Goal: Task Accomplishment & Management: Use online tool/utility

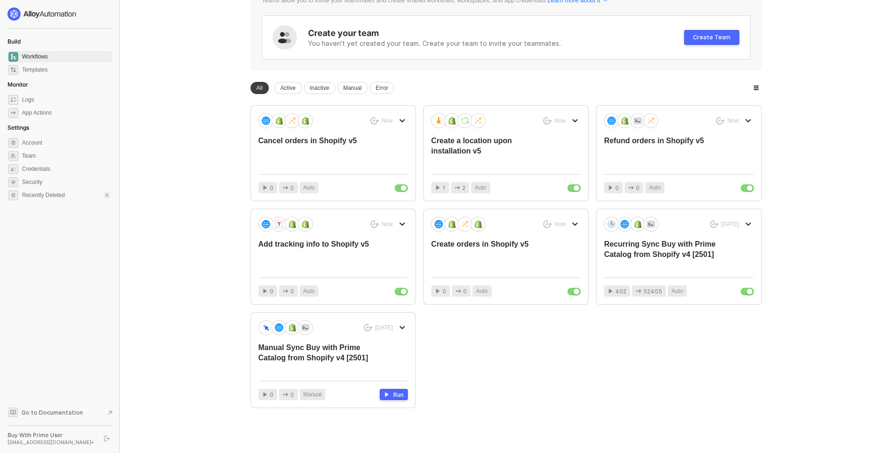
scroll to position [100, 0]
click at [461, 144] on div "Create a location upon installation v5" at bounding box center [490, 150] width 119 height 31
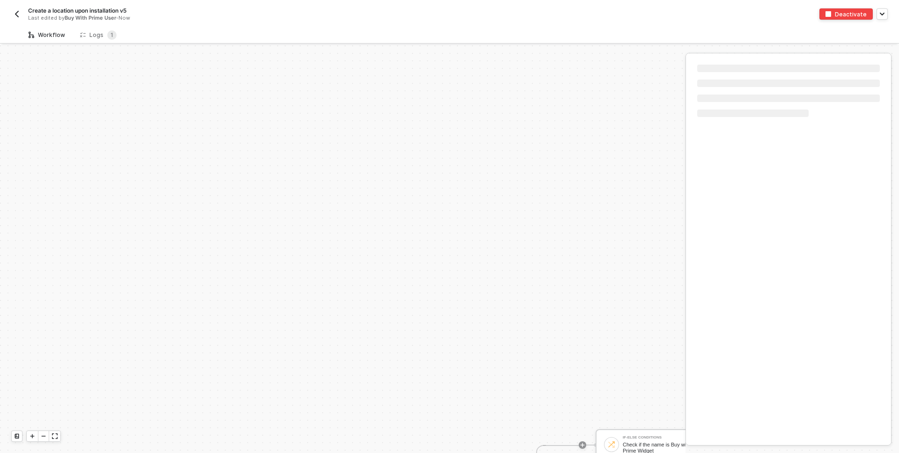
scroll to position [230, 0]
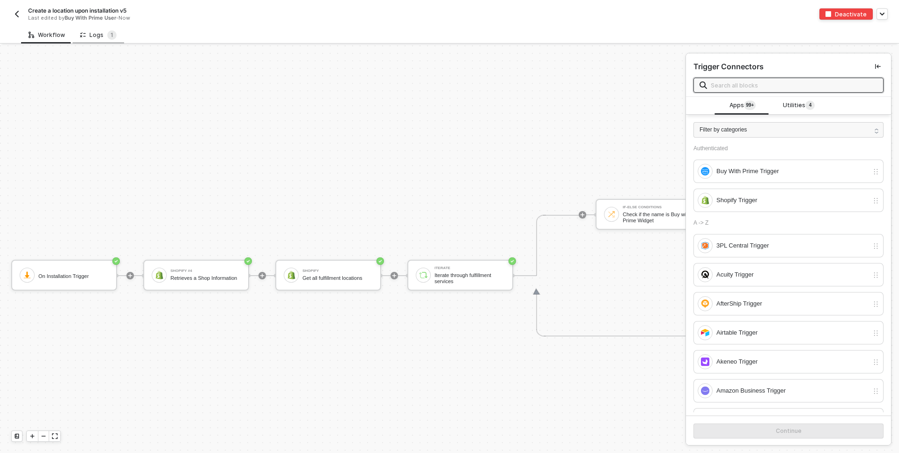
click at [96, 37] on div "Logs 1" at bounding box center [98, 34] width 37 height 9
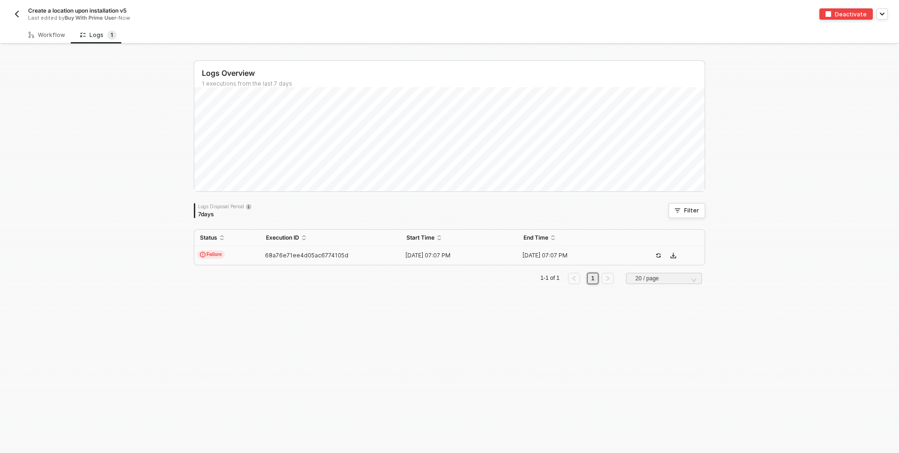
click at [332, 261] on td "68a76e71ee4d05ac6774105d" at bounding box center [330, 255] width 140 height 19
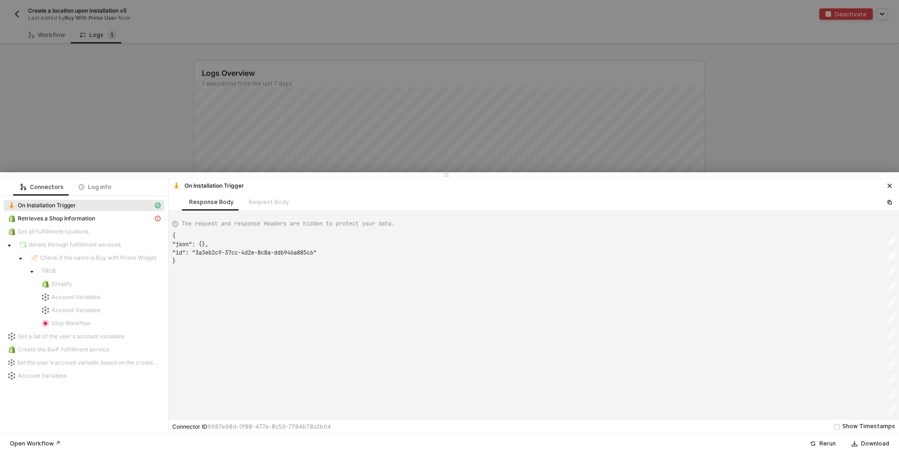
scroll to position [25, 0]
click at [97, 217] on div "Retrieves a Shop Information" at bounding box center [80, 218] width 146 height 8
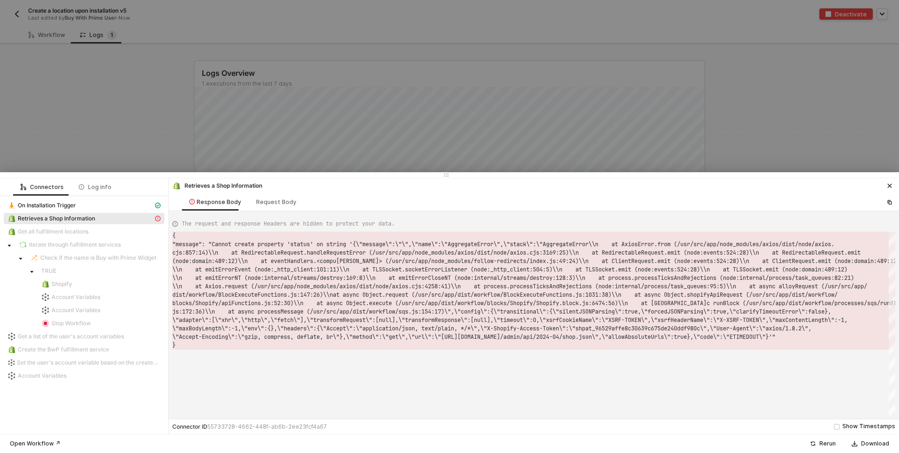
scroll to position [8, 0]
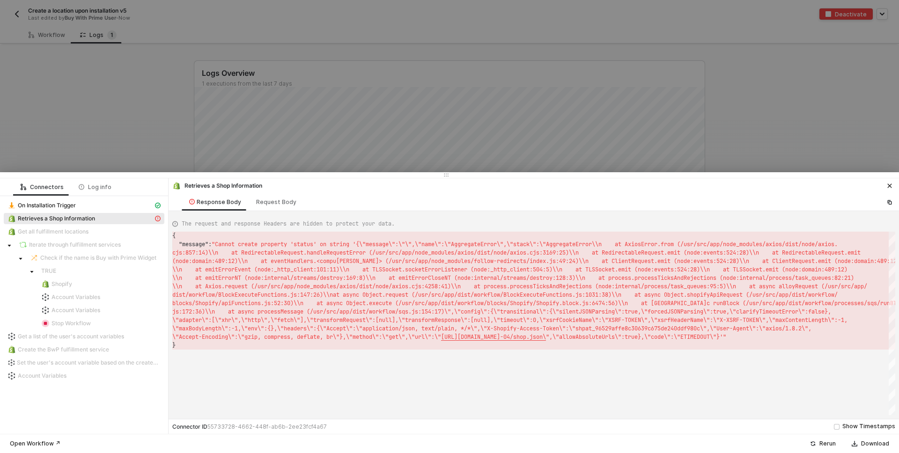
click at [716, 295] on span "ync Object.shopifyApiRequest (/usr/src/app/dist/wo" at bounding box center [733, 294] width 164 height 7
click at [255, 185] on div "Retrieves a Shop Information" at bounding box center [217, 186] width 90 height 8
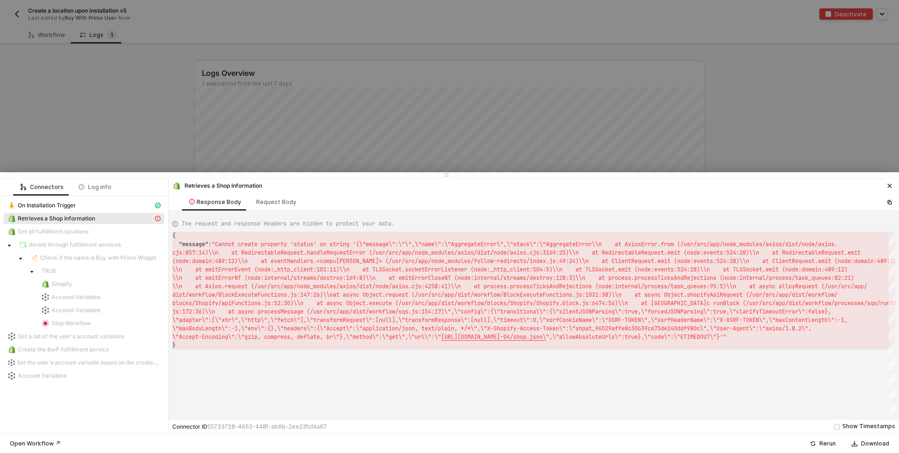
scroll to position [8, 3]
click at [542, 367] on div "{ "message" : "Cannot create property 'status' on string '{\"mes sage\":\"\",\"…" at bounding box center [533, 324] width 723 height 184
click at [606, 180] on div "Retrieves a Shop Information" at bounding box center [534, 184] width 730 height 13
click at [576, 194] on div "Response Body Request Body" at bounding box center [534, 201] width 730 height 17
click at [710, 335] on span "",\"allowAbsoluteUrls\":true},\"code\":\"ETIMEDOUT" at bounding box center [628, 336] width 164 height 7
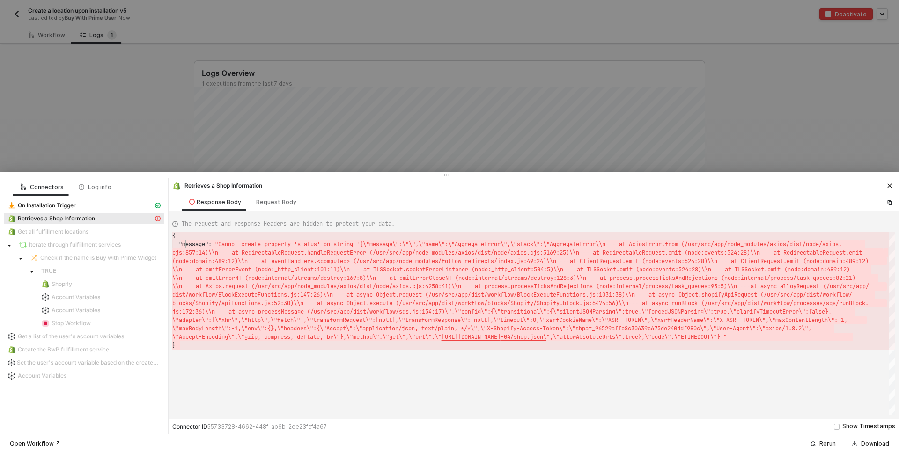
scroll to position [8, 14]
drag, startPoint x: 291, startPoint y: 346, endPoint x: 185, endPoint y: 241, distance: 149.3
click at [279, 419] on div "Connector ID 55733728-4662-448f-ab6b-2ee23fcf4a67 Show Timestamps" at bounding box center [534, 426] width 730 height 15
drag, startPoint x: 219, startPoint y: 340, endPoint x: 180, endPoint y: 234, distance: 113.0
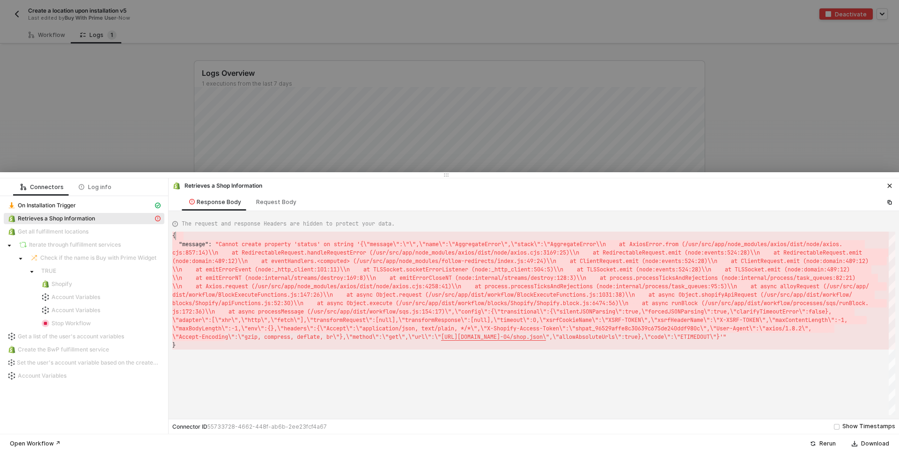
type textarea "{ "message": "Cannot create property 'status' on string '{\"message\":\"\",\"na…"
click at [202, 237] on div "{" at bounding box center [533, 236] width 723 height 8
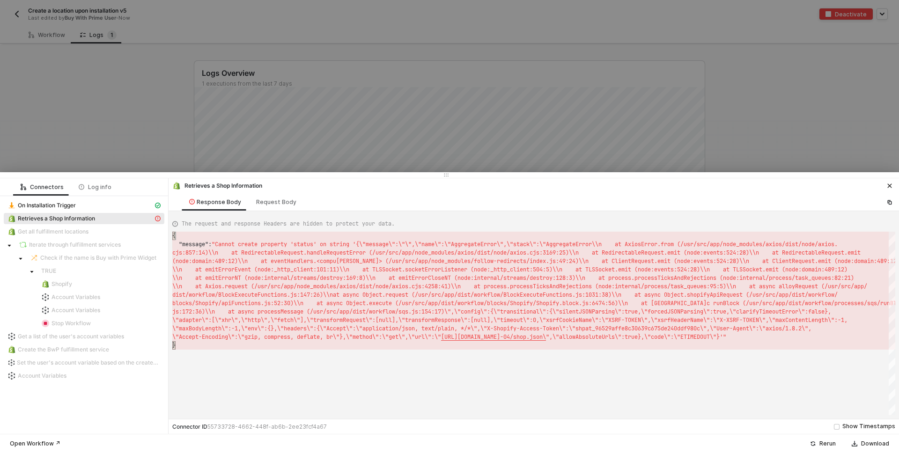
click at [51, 82] on div at bounding box center [449, 226] width 899 height 453
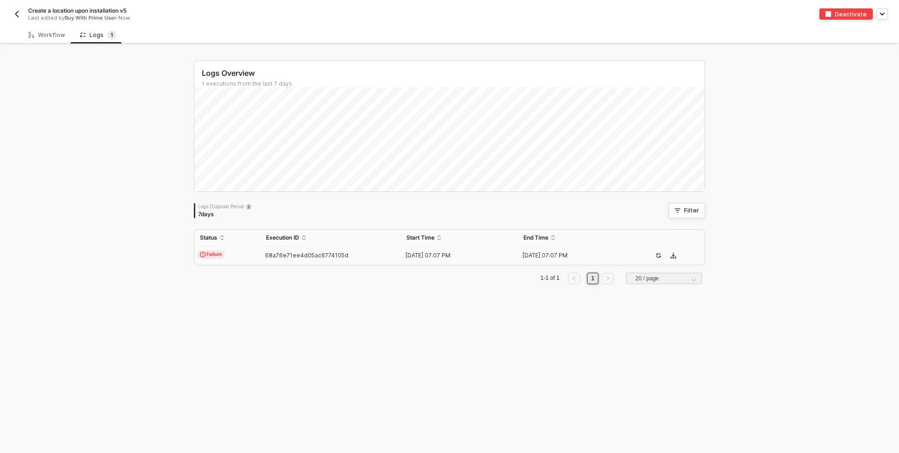
click at [51, 11] on span "Create a location upon installation v5" at bounding box center [77, 11] width 98 height 8
click at [51, 11] on input "Create a location upon installation v5" at bounding box center [107, 10] width 159 height 11
click at [58, 10] on input "Create a location upon installation v5" at bounding box center [107, 10] width 159 height 11
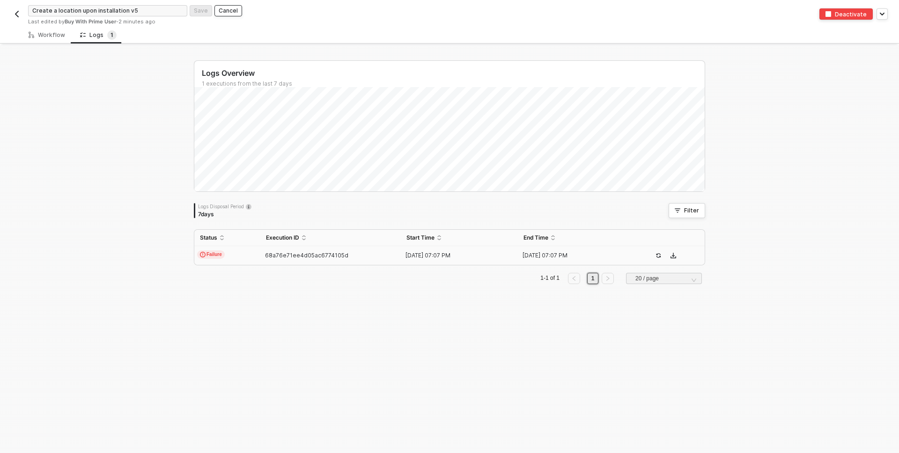
click at [227, 9] on div "Cancel" at bounding box center [228, 11] width 19 height 8
click at [243, 255] on td "Failure" at bounding box center [227, 255] width 66 height 19
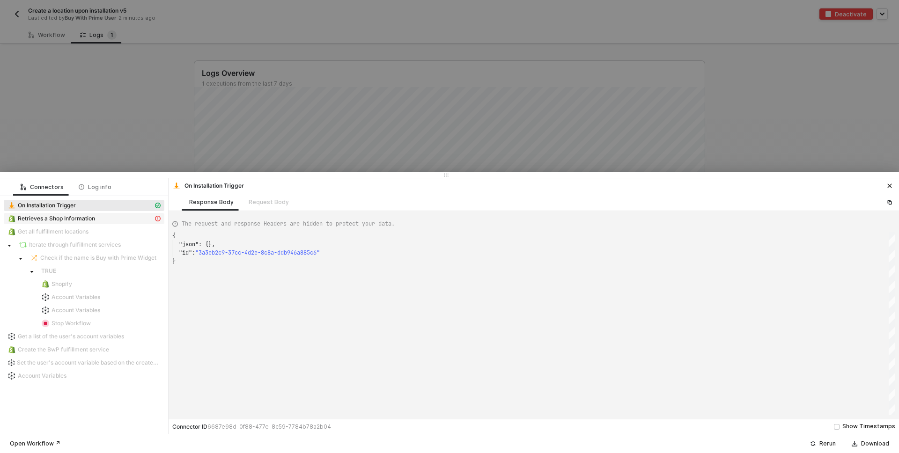
click at [71, 220] on span "Retrieves a Shop Information" at bounding box center [56, 218] width 77 height 7
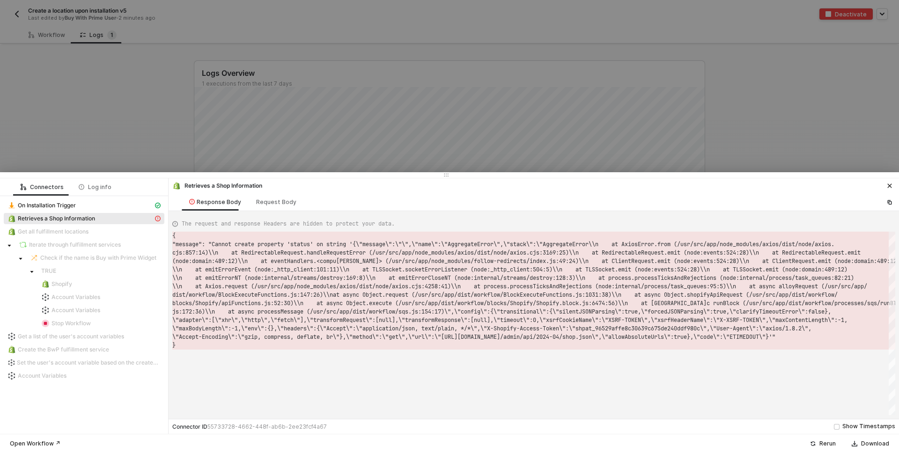
scroll to position [8, 0]
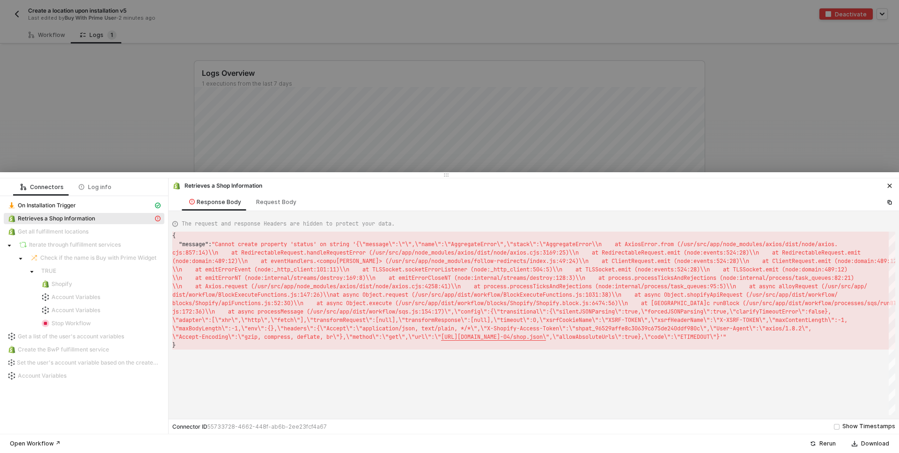
click at [316, 244] on span ""Cannot create property 'status' on string '{\"mes" at bounding box center [294, 244] width 164 height 7
click at [357, 242] on div at bounding box center [357, 244] width 1 height 8
drag, startPoint x: 222, startPoint y: 242, endPoint x: 358, endPoint y: 241, distance: 135.8
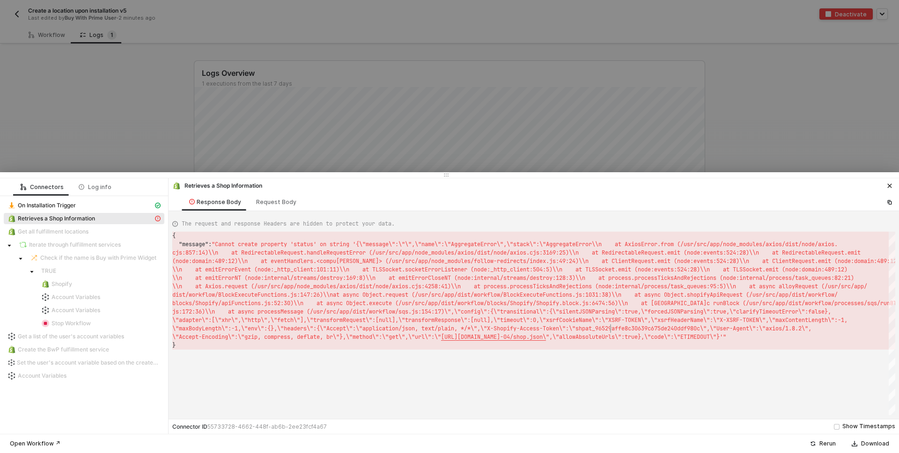
scroll to position [0, 543]
drag, startPoint x: 490, startPoint y: 329, endPoint x: 713, endPoint y: 327, distance: 223.3
drag, startPoint x: 655, startPoint y: 302, endPoint x: 396, endPoint y: 331, distance: 261.0
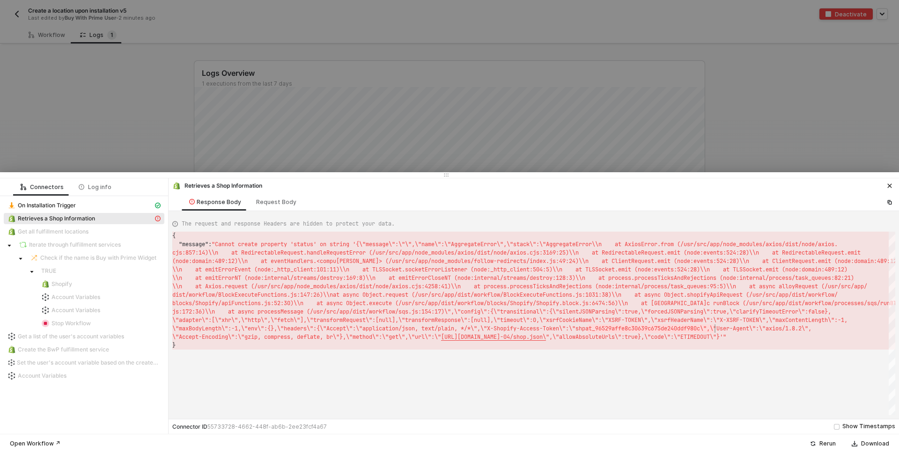
scroll to position [0, 543]
click at [627, 329] on div "{ "message" : "Cannot create property 'status' on string '{\"mes sage\":\"\",\"…" at bounding box center [533, 324] width 723 height 184
click at [212, 228] on div "The request and response Headers are hidden to protect your data." at bounding box center [533, 224] width 723 height 16
click at [224, 216] on div "The request and response Headers are hidden to protect your data." at bounding box center [533, 224] width 723 height 16
click at [222, 220] on span "The request and response Headers are hidden to protect your data." at bounding box center [288, 224] width 213 height 8
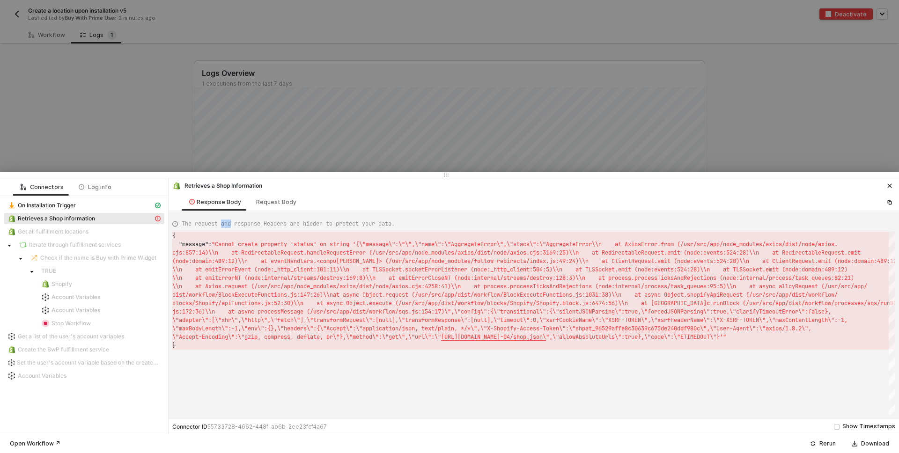
click at [222, 220] on span "The request and response Headers are hidden to protect your data." at bounding box center [288, 224] width 213 height 8
click at [371, 186] on div "Retrieves a Shop Information" at bounding box center [534, 184] width 730 height 13
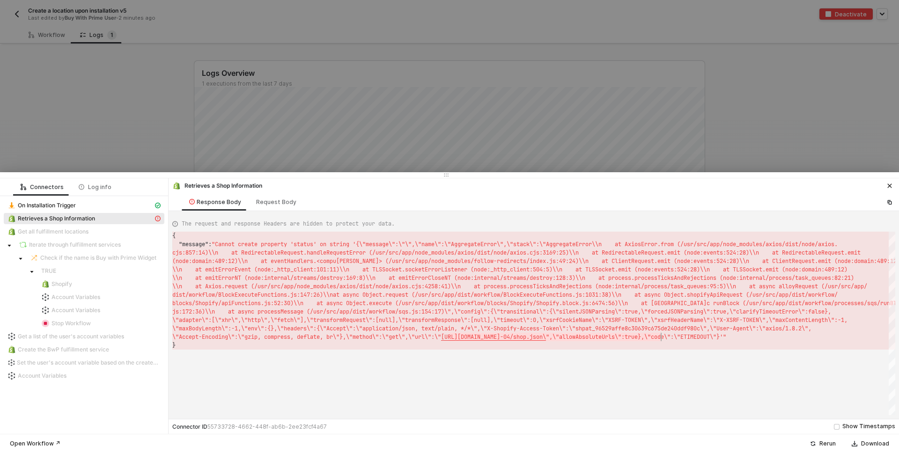
drag, startPoint x: 447, startPoint y: 335, endPoint x: 662, endPoint y: 336, distance: 214.9
drag, startPoint x: 658, startPoint y: 361, endPoint x: 651, endPoint y: 352, distance: 11.3
click at [657, 360] on div "{ "message" : "Cannot create property 'status' on string '{\"mes sage\":\"\",\"…" at bounding box center [533, 324] width 723 height 184
type textarea "[\"xhr\",\"http\",\"fetch\"],\"transformRequest\":[null],\"transformResponse\":…"
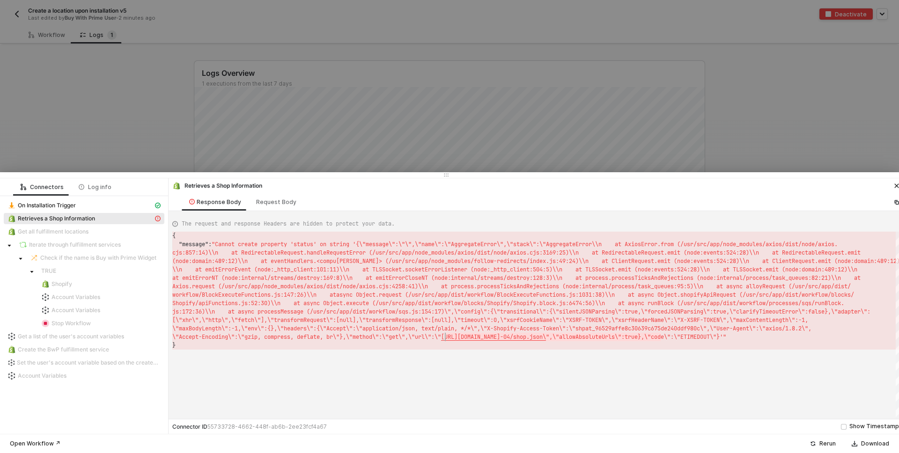
scroll to position [0, 276]
drag, startPoint x: 662, startPoint y: 337, endPoint x: 449, endPoint y: 335, distance: 213.0
drag, startPoint x: 176, startPoint y: 106, endPoint x: 168, endPoint y: 118, distance: 14.0
click at [175, 105] on div at bounding box center [449, 226] width 899 height 453
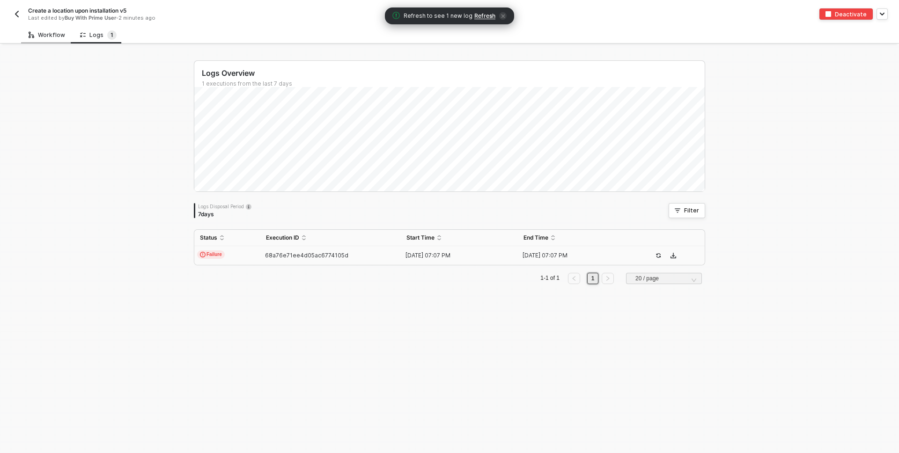
click at [50, 37] on div "Workflow" at bounding box center [47, 34] width 37 height 7
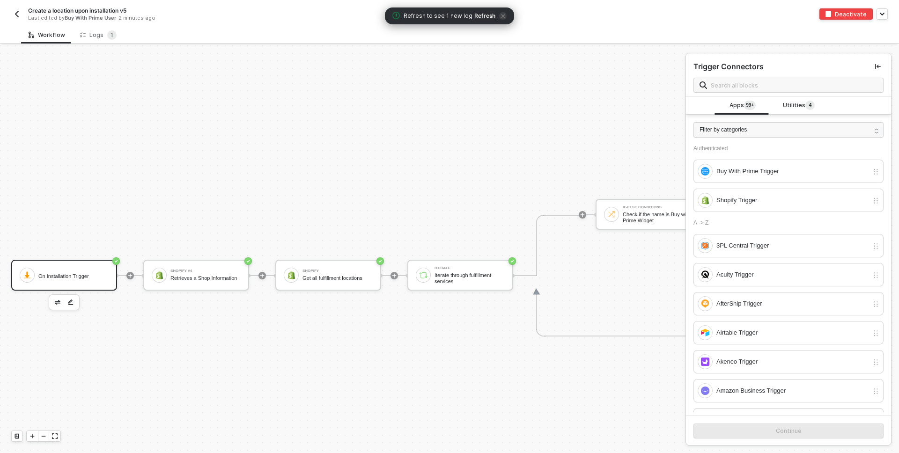
click at [69, 273] on div "On Installation Trigger" at bounding box center [73, 276] width 70 height 6
click at [57, 302] on img "button" at bounding box center [58, 302] width 6 height 5
click at [809, 101] on span "4" at bounding box center [810, 105] width 3 height 9
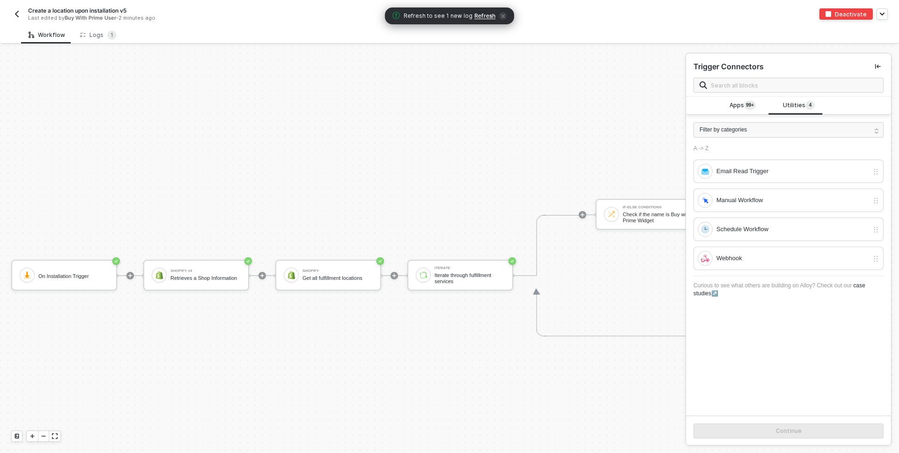
click at [842, 13] on div "Deactivate" at bounding box center [851, 14] width 32 height 8
click at [747, 195] on div "Manual Workflow" at bounding box center [792, 200] width 152 height 10
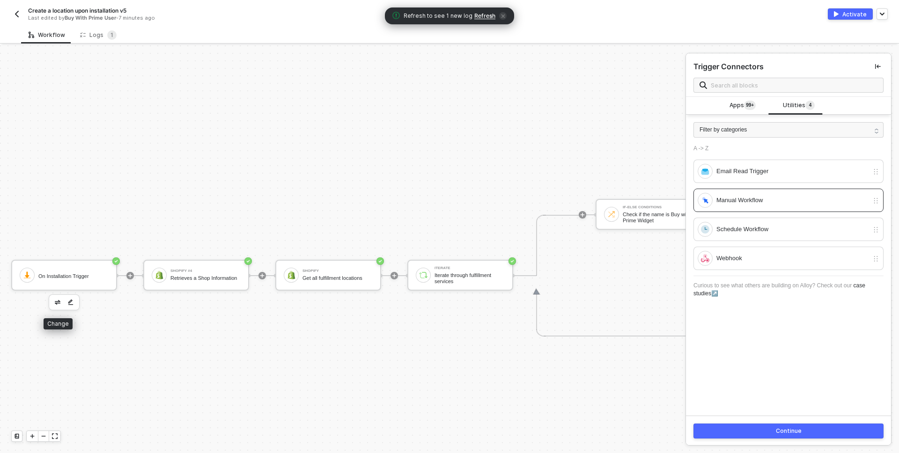
click at [58, 297] on button "button" at bounding box center [57, 302] width 11 height 11
click at [744, 195] on div "Manual Workflow" at bounding box center [792, 200] width 152 height 10
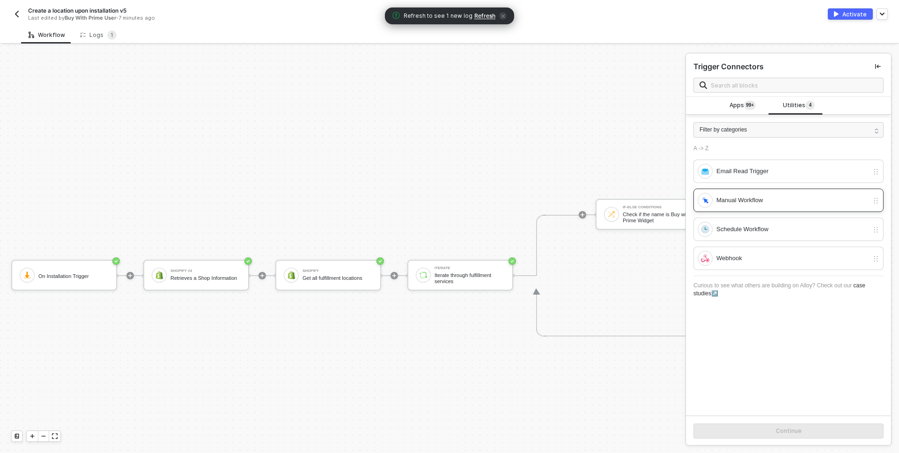
click at [738, 199] on div "Manual Workflow" at bounding box center [792, 200] width 152 height 10
click at [743, 433] on button "Continue" at bounding box center [788, 431] width 190 height 15
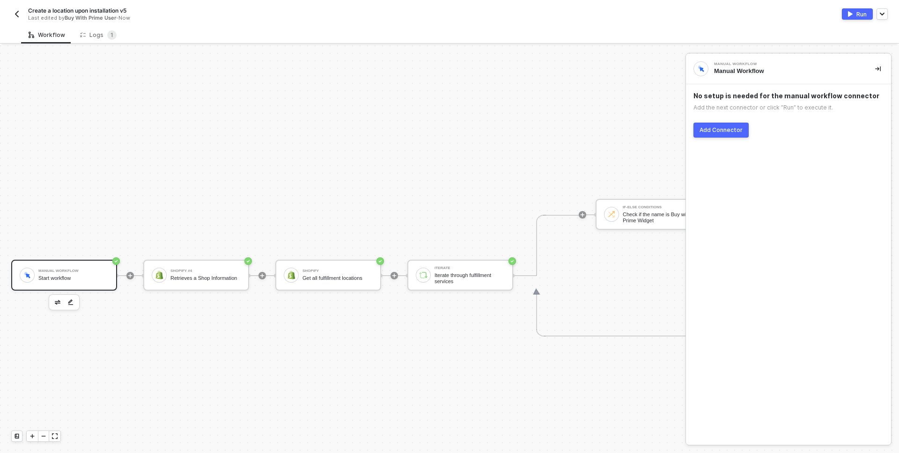
click at [853, 15] on button "Run" at bounding box center [857, 13] width 31 height 11
click at [92, 37] on div "Logs 1" at bounding box center [98, 34] width 37 height 9
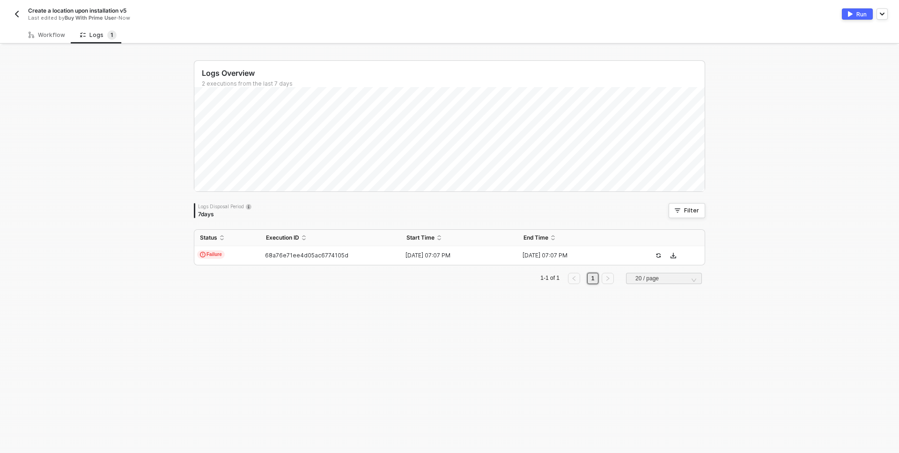
click at [168, 274] on div "Logs Overview 2 executions from the last 7 days Logs Disposal Period 7 days Fil…" at bounding box center [449, 249] width 899 height 408
click at [44, 38] on div "Workflow" at bounding box center [46, 34] width 51 height 17
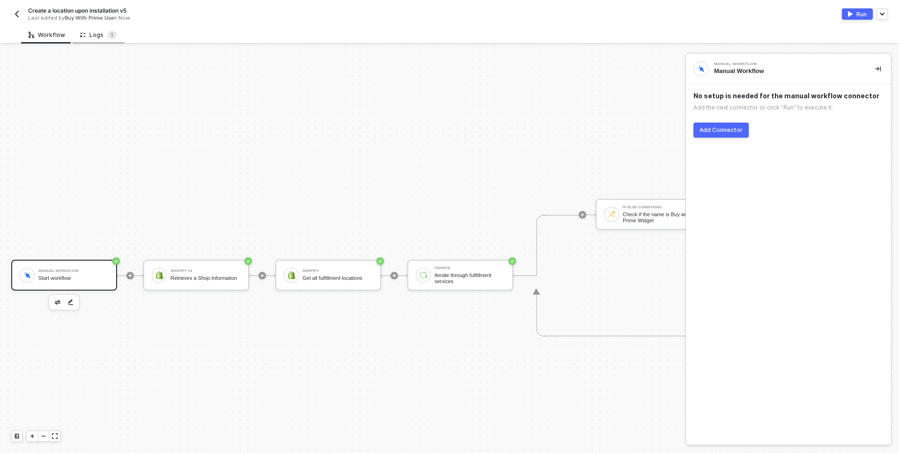
click at [98, 29] on div "Logs 1" at bounding box center [98, 34] width 51 height 17
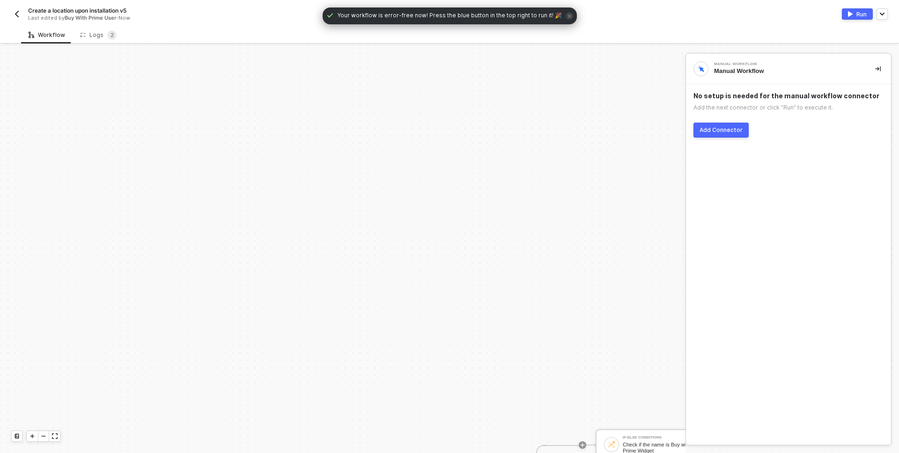
scroll to position [230, 0]
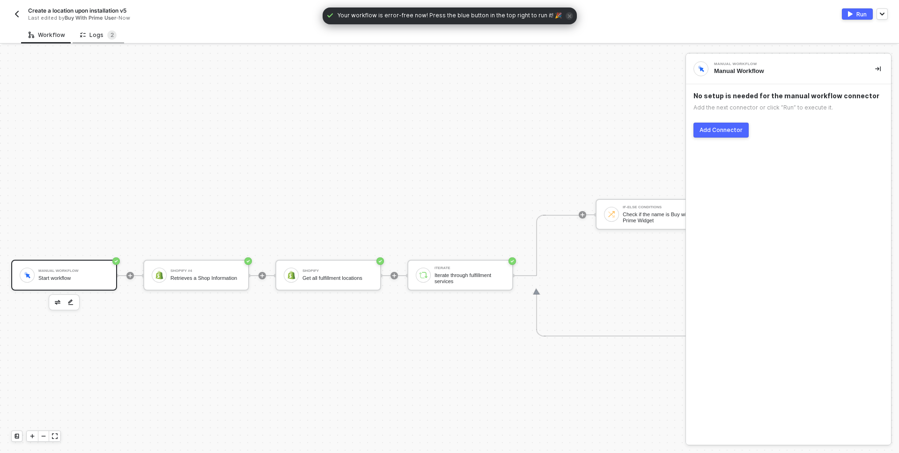
click at [93, 38] on div "Logs 2" at bounding box center [98, 34] width 37 height 9
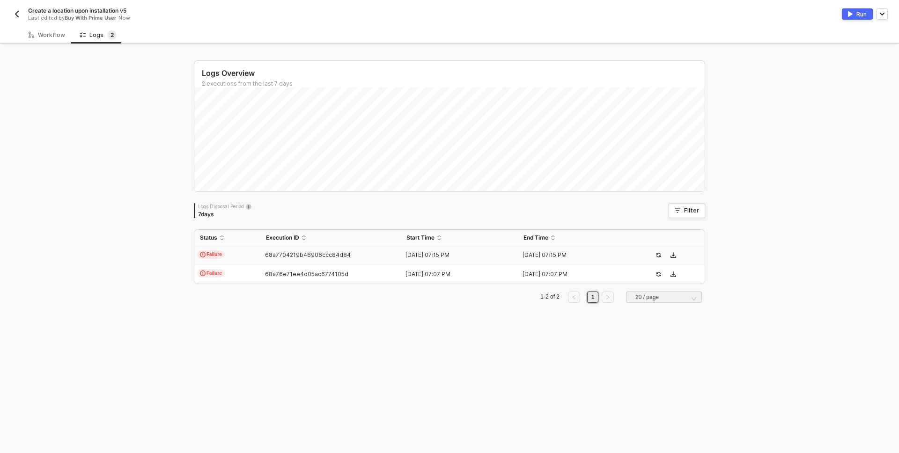
click at [247, 255] on td "Failure" at bounding box center [227, 255] width 66 height 19
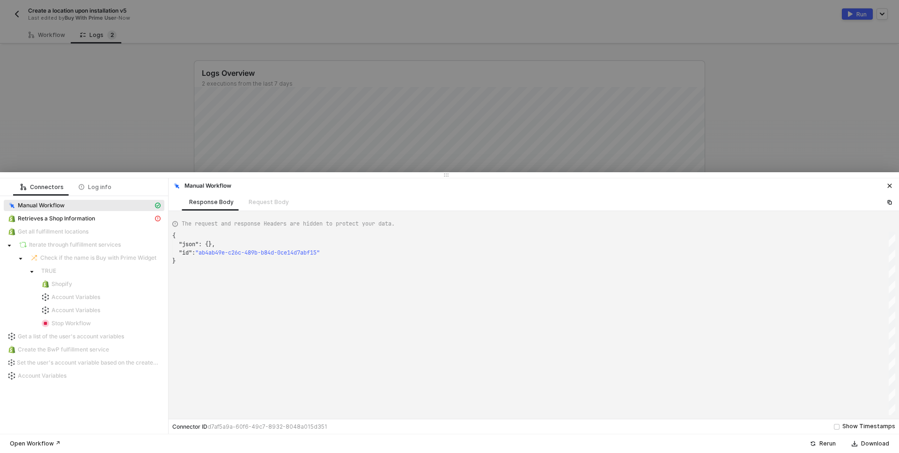
scroll to position [25, 0]
click at [65, 218] on span "Retrieves a Shop Information" at bounding box center [56, 218] width 77 height 7
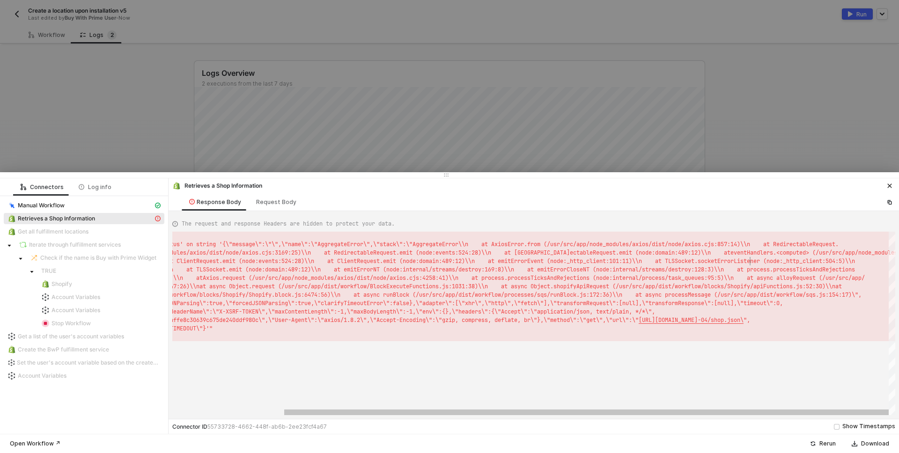
click at [749, 258] on span ".socketErrorListener (node:_http_client:504:5)\\n" at bounding box center [774, 260] width 161 height 7
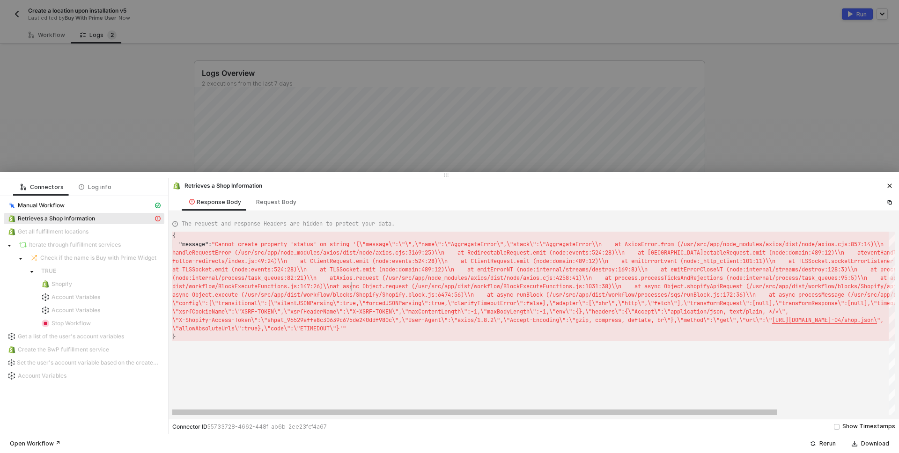
scroll to position [0, 179]
click at [350, 286] on span "at async Object.request (/usr/src/app/dist/work" at bounding box center [410, 286] width 154 height 7
click at [449, 294] on span "locks/Shopify/Shopify.block.js:6474:56)\\n at a" at bounding box center [418, 294] width 164 height 7
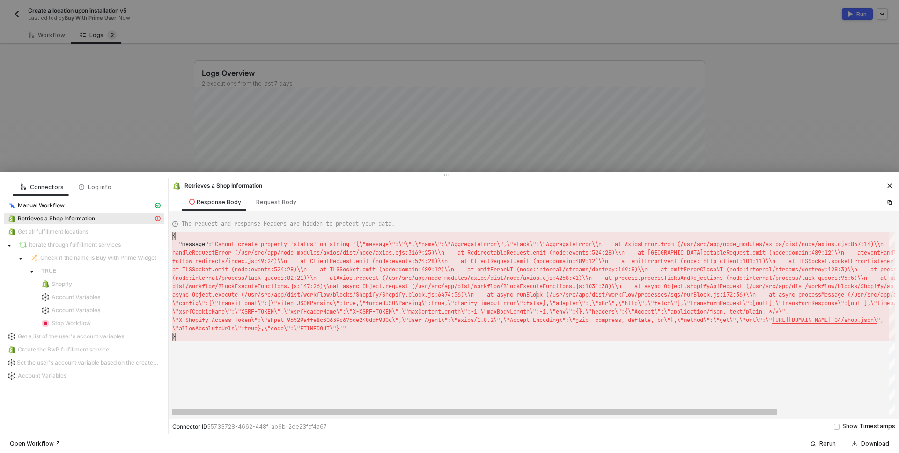
scroll to position [0, 381]
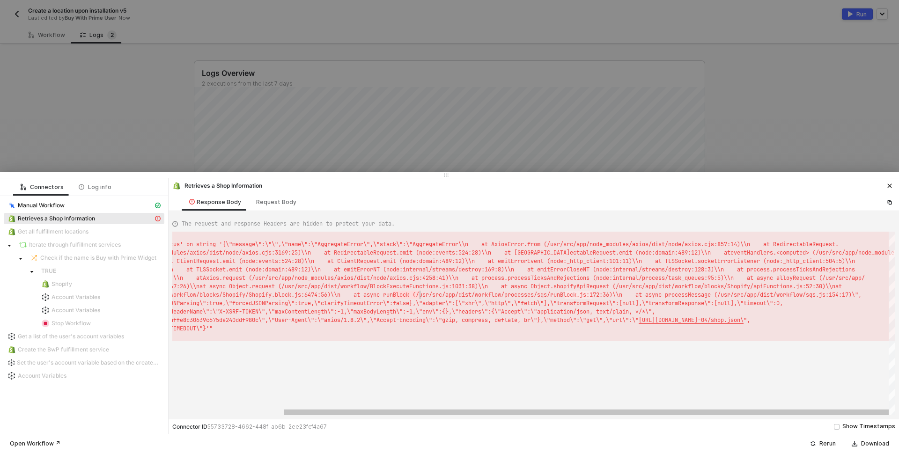
click at [825, 276] on span "eues:95:5)\\n at async alloyRequest (/usr/src/a" at bounding box center [773, 277] width 164 height 7
click at [594, 287] on span "ync Object.shopifyApiRequest (/usr/src/app/dist/wo" at bounding box center [599, 286] width 164 height 7
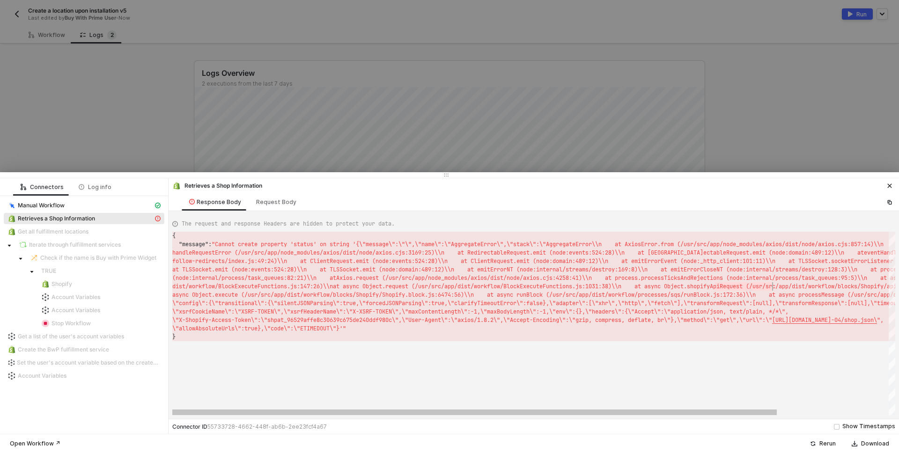
click at [445, 294] on div "{ "message" : "Cannot create property 'status' on string '{\"mes sage\":\"\",\"…" at bounding box center [533, 324] width 723 height 184
click at [445, 294] on textarea "les/axios/dist/node/axios.cjs:4258:41)\\n at process.processTicksAndRejections …" at bounding box center [445, 295] width 0 height 8
click at [449, 286] on span "at async Object.request (/usr/src/app/dist/work" at bounding box center [410, 286] width 154 height 7
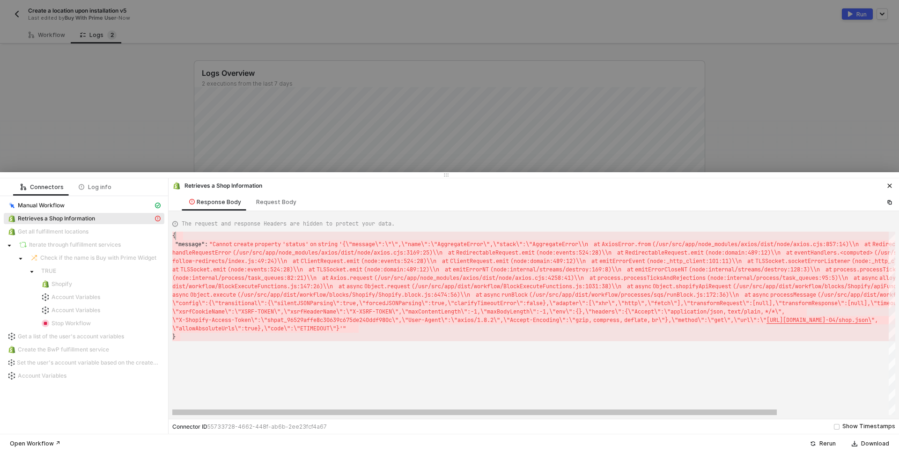
scroll to position [0, 3]
drag, startPoint x: 192, startPoint y: 334, endPoint x: 176, endPoint y: 232, distance: 102.8
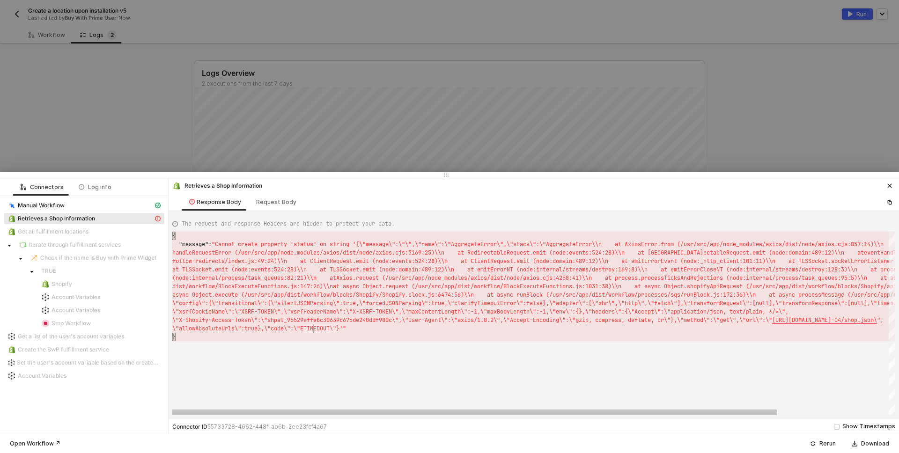
click at [215, 330] on span "\"allowAbsoluteUrls\":true},\"code\":\"ETIMEDOUT\"" at bounding box center [254, 328] width 164 height 7
drag, startPoint x: 357, startPoint y: 312, endPoint x: 397, endPoint y: 315, distance: 39.4
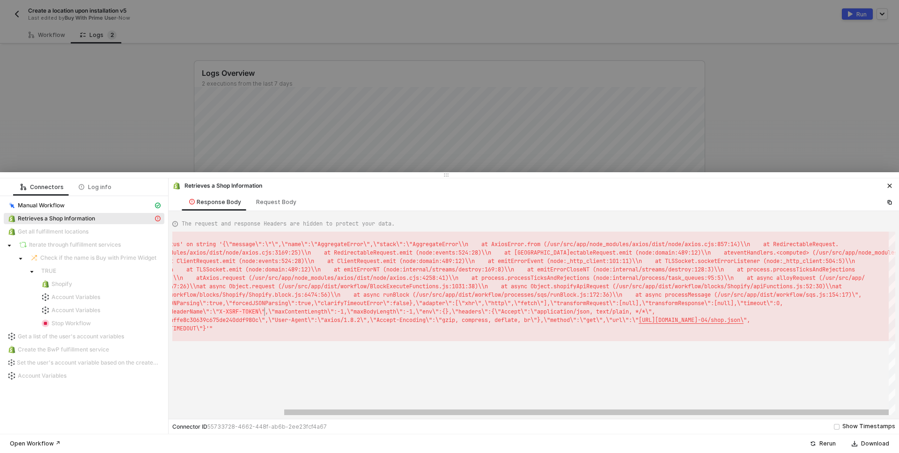
click at [694, 296] on span "s/sqs/runBlock.js:172:36)\\n at async processMe" at bounding box center [612, 294] width 164 height 7
click at [710, 296] on div "{ "message" : "Cannot create property 'status' on string '{\"mes sage\":\"\",\"…" at bounding box center [533, 324] width 723 height 184
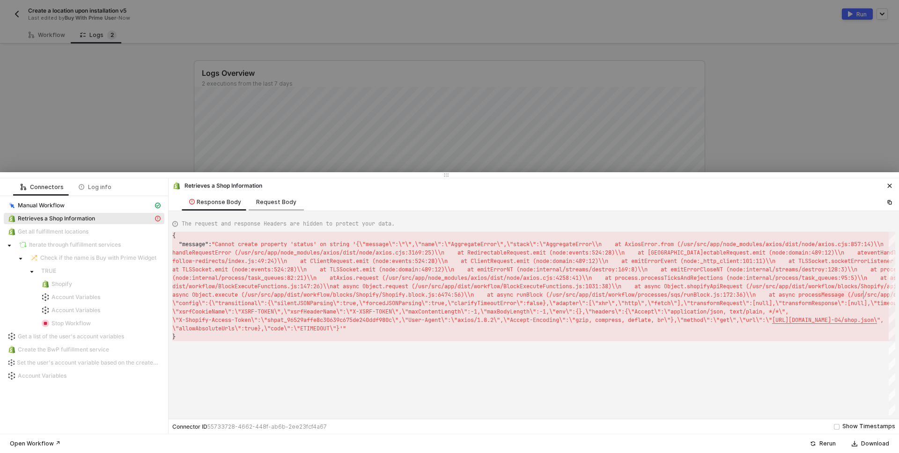
click at [267, 202] on div "Request Body" at bounding box center [276, 201] width 40 height 7
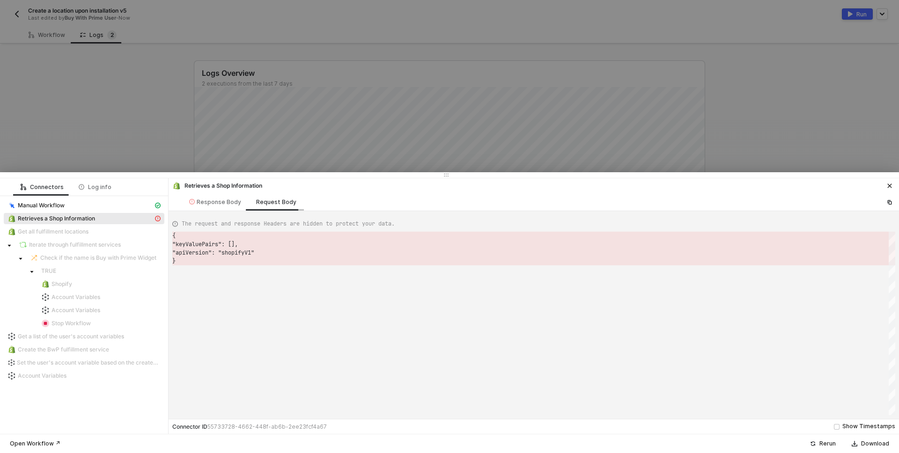
scroll to position [25, 0]
click at [221, 201] on div "Response Body" at bounding box center [215, 201] width 52 height 7
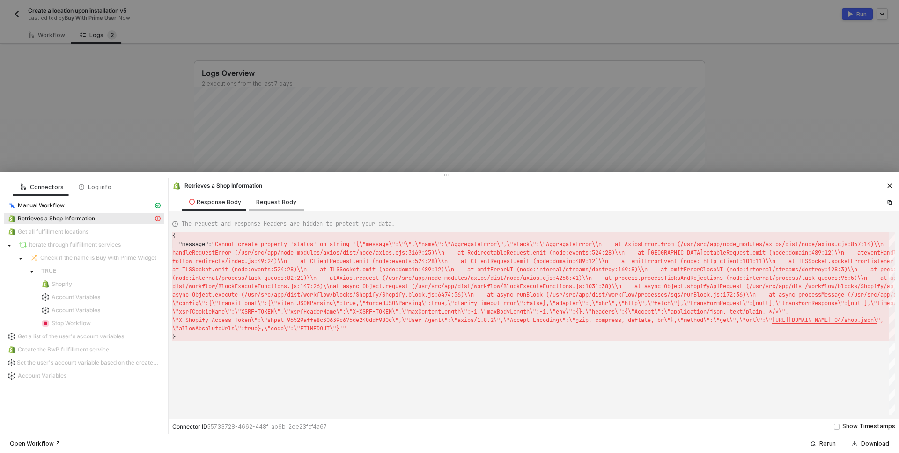
click at [270, 198] on div "Request Body" at bounding box center [276, 201] width 40 height 7
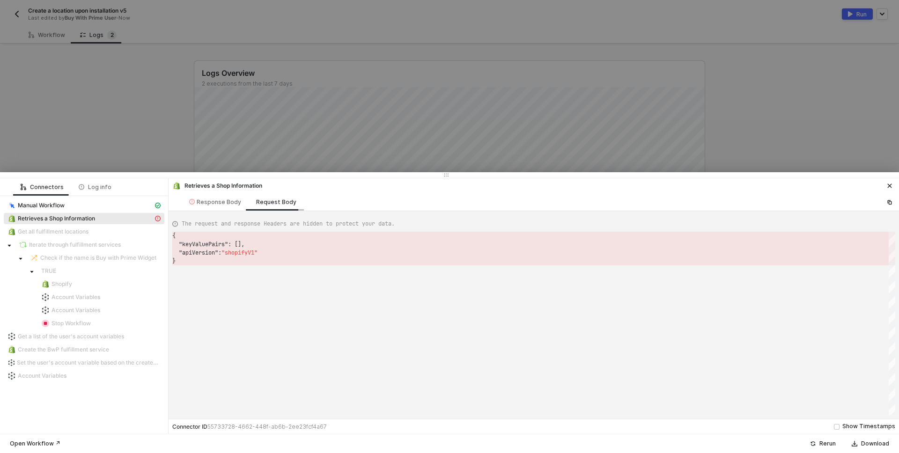
scroll to position [25, 0]
click at [216, 200] on div "Response Body" at bounding box center [215, 201] width 52 height 7
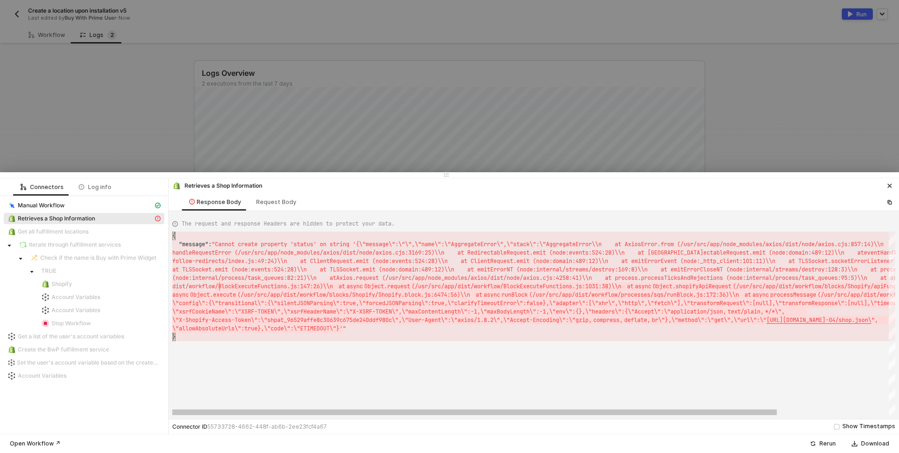
scroll to position [0, 0]
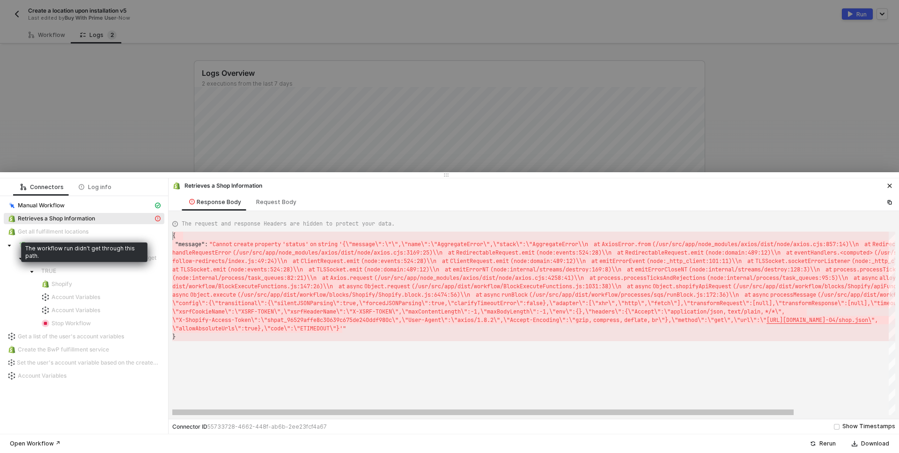
drag, startPoint x: 338, startPoint y: 329, endPoint x: 152, endPoint y: 228, distance: 212.0
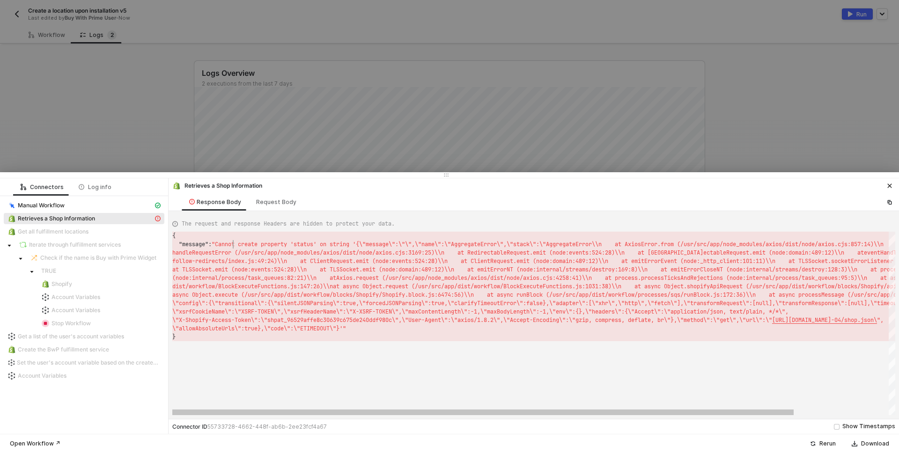
click at [227, 242] on span ""Cannot create property 'status' on string '{\"mes" at bounding box center [294, 244] width 164 height 7
click at [226, 244] on div "{ "message" : "Cannot create property 'status' on string '{\"mes sage\":\"\",\"…" at bounding box center [533, 324] width 723 height 184
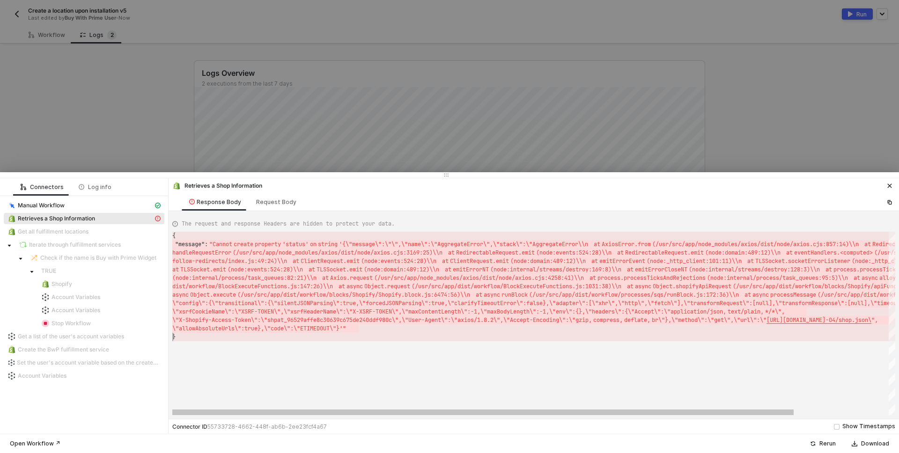
type textarea "/dist/node/axios.cjs:3169:25)\\n at RedirectableRequest.emit (node:events:524:2…"
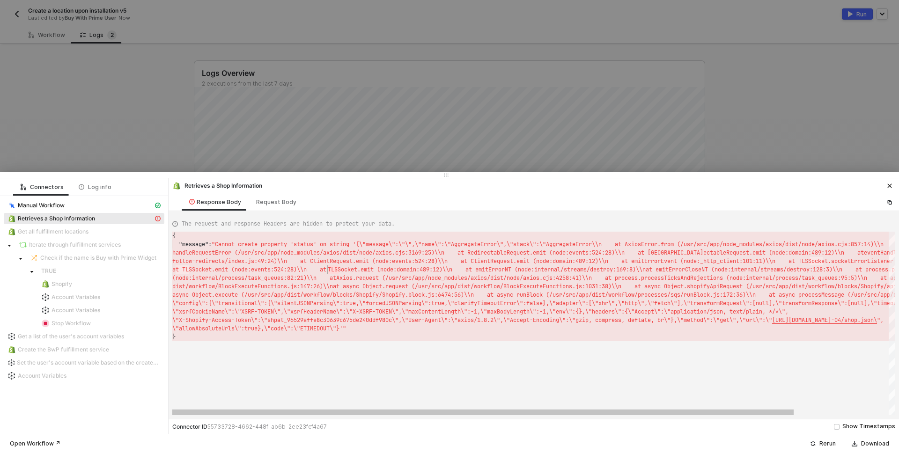
scroll to position [0, 155]
click at [217, 109] on div at bounding box center [449, 226] width 899 height 453
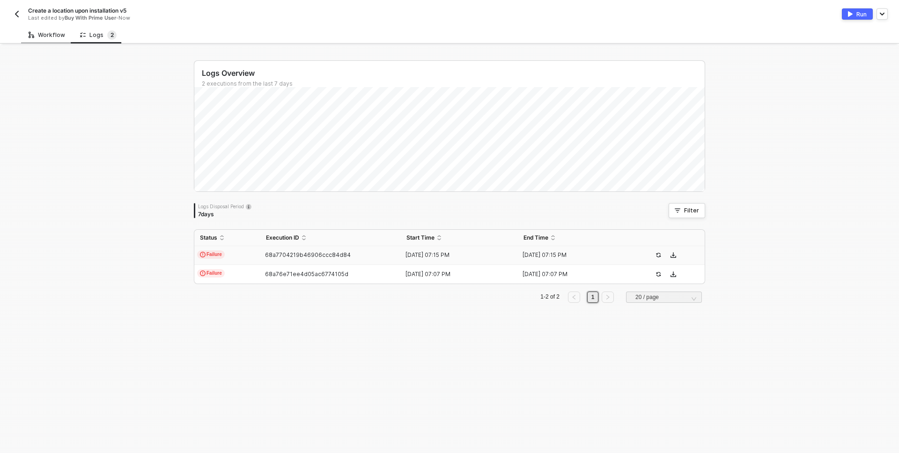
click at [34, 31] on icon at bounding box center [32, 34] width 6 height 9
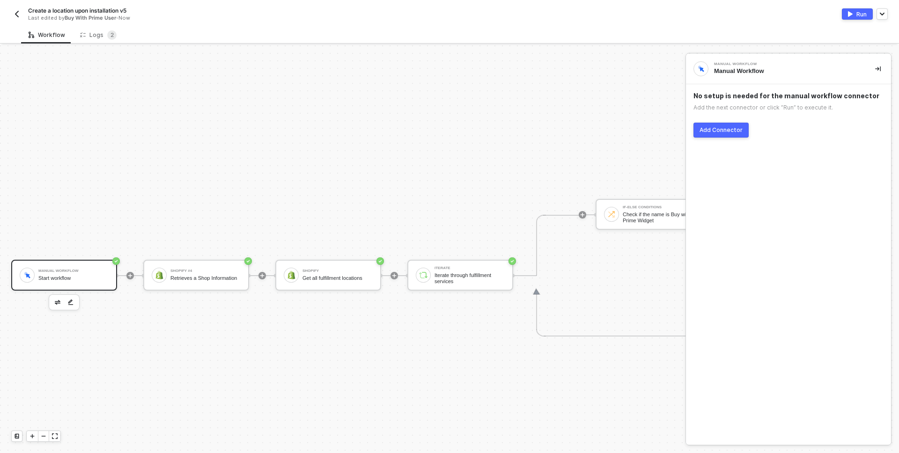
click at [853, 16] on button "Run" at bounding box center [857, 13] width 31 height 11
click at [102, 35] on div "Logs 2" at bounding box center [98, 34] width 37 height 9
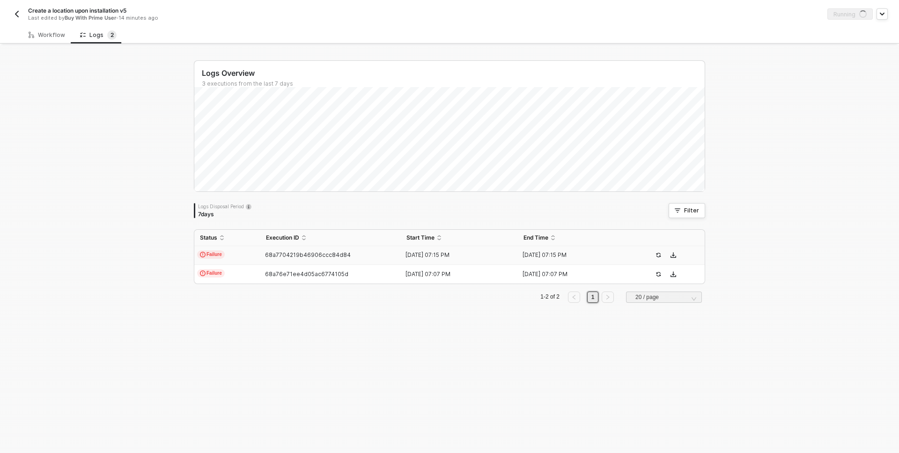
click at [143, 257] on div "Logs Overview 3 executions from the last 7 days Logs Disposal Period 7 days Fil…" at bounding box center [449, 249] width 899 height 408
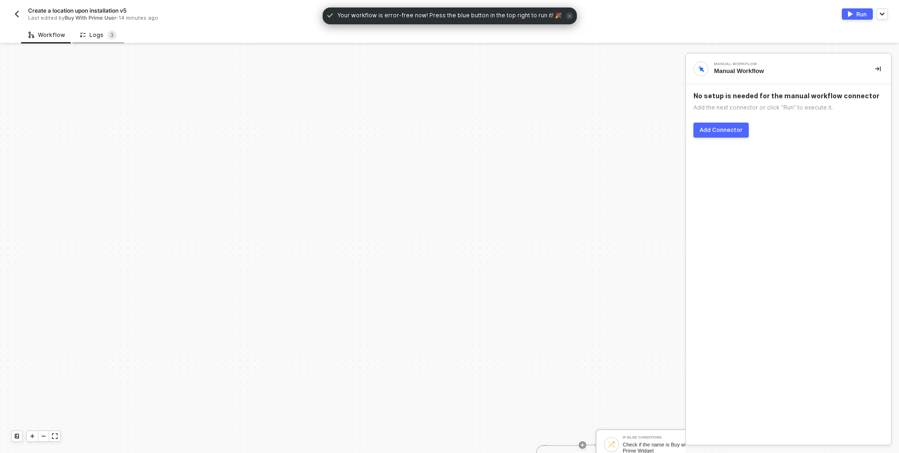
scroll to position [230, 0]
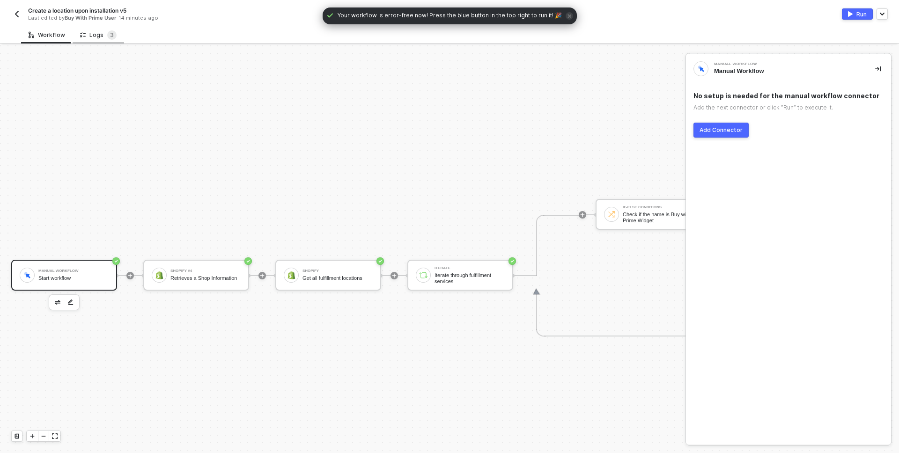
click at [95, 35] on div "Logs 3" at bounding box center [98, 34] width 37 height 9
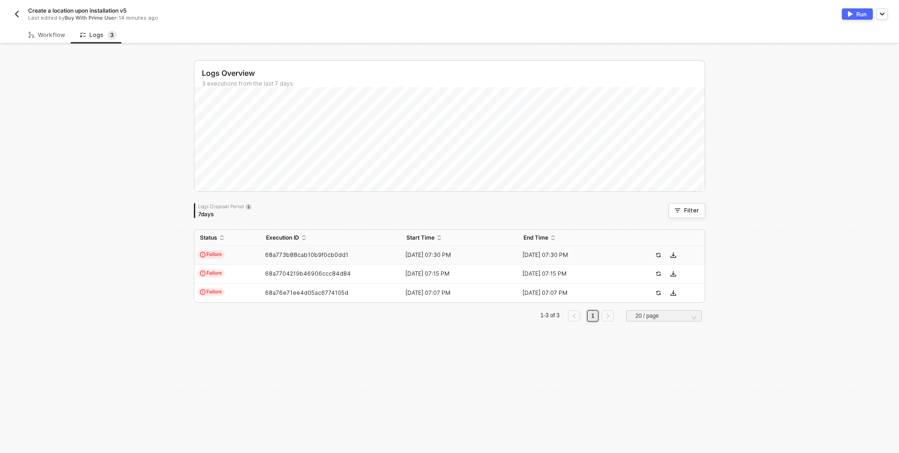
click at [265, 257] on span "68a773b88cab10b9f0cb0dd1" at bounding box center [306, 254] width 83 height 7
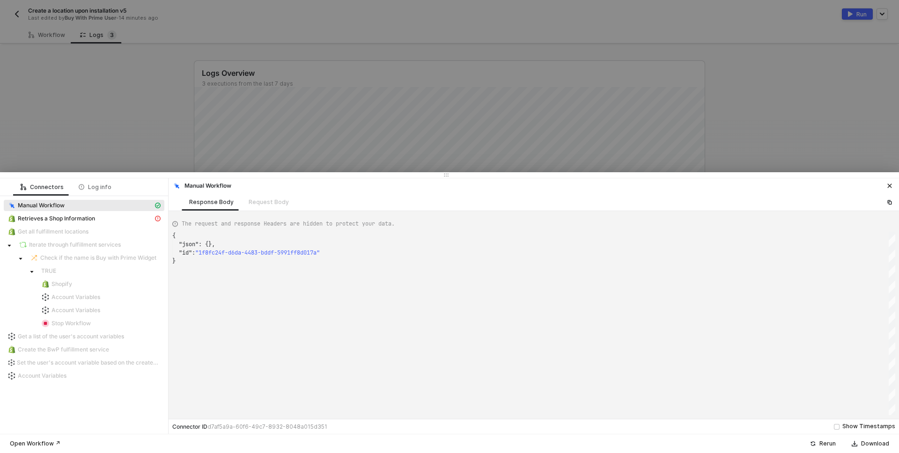
scroll to position [25, 0]
click at [99, 220] on div "Retrieves a Shop Information" at bounding box center [80, 218] width 146 height 8
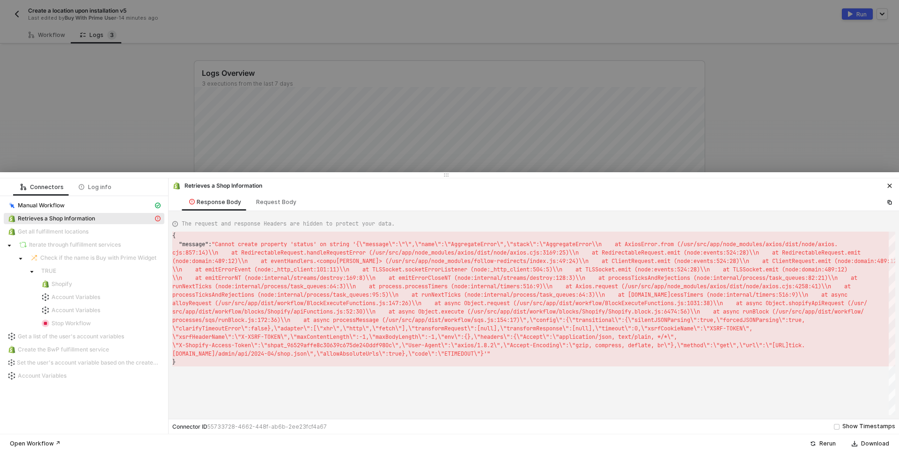
scroll to position [8, 0]
click at [272, 200] on div "Request Body" at bounding box center [276, 201] width 40 height 7
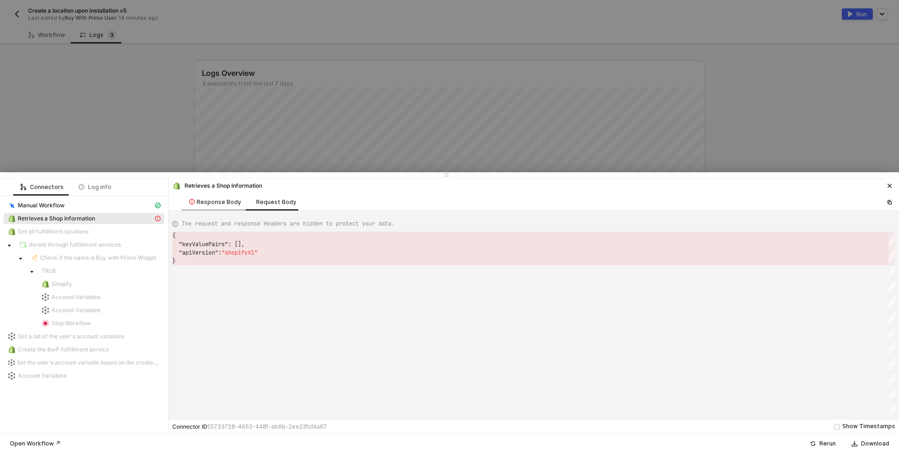
click at [227, 203] on div "Response Body" at bounding box center [215, 201] width 52 height 7
type textarea "{ "message": "Cannot create property 'status' on string '{\"message\":\"\",\"na…"
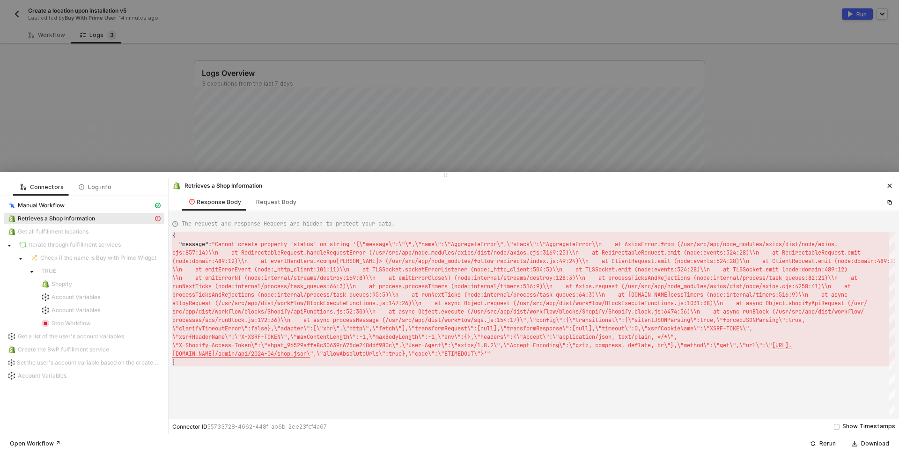
click at [131, 131] on div at bounding box center [449, 226] width 899 height 453
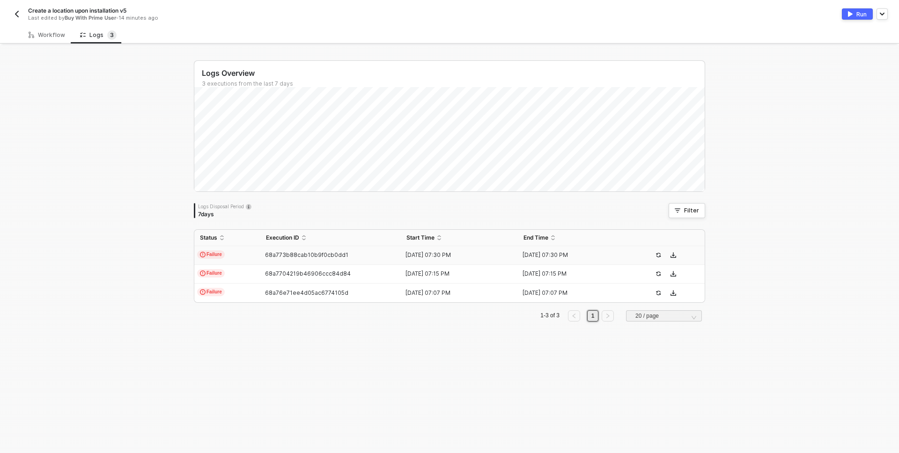
click at [256, 255] on td "Failure" at bounding box center [227, 255] width 66 height 19
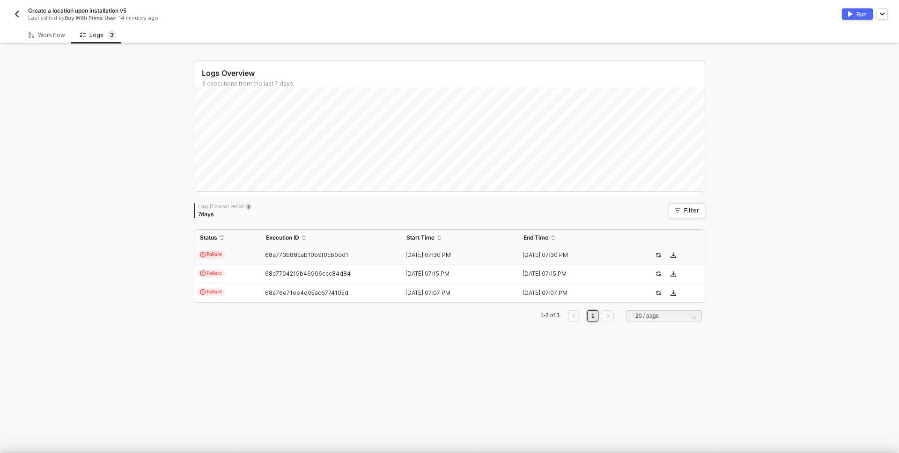
scroll to position [25, 0]
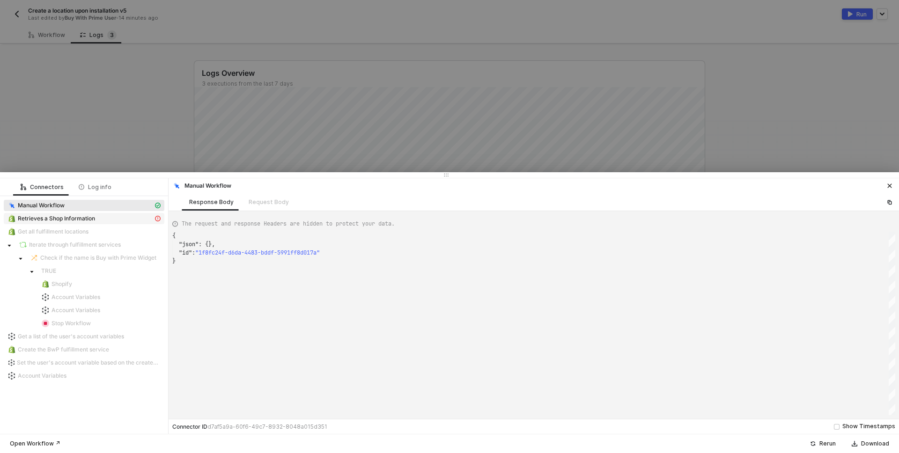
click at [67, 217] on span "Retrieves a Shop Information" at bounding box center [56, 218] width 77 height 7
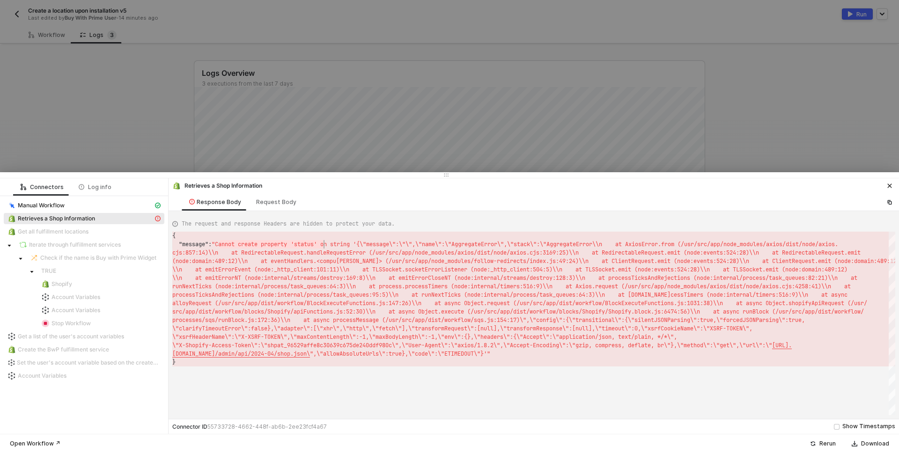
scroll to position [0, 3]
type textarea "{ "message": "Cannot create property 'status' on string '{\"message\":\"\",\"na…"
drag, startPoint x: 219, startPoint y: 244, endPoint x: 297, endPoint y: 243, distance: 78.2
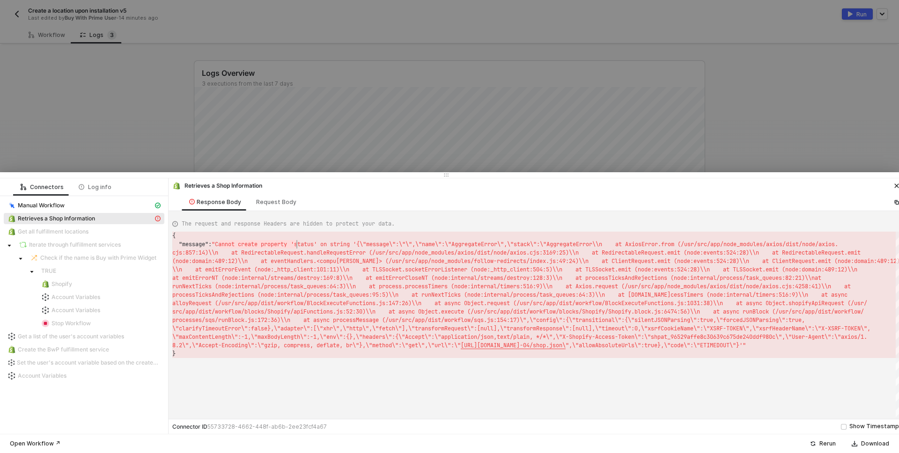
drag, startPoint x: 118, startPoint y: 102, endPoint x: 85, endPoint y: 77, distance: 41.9
click at [118, 102] on div at bounding box center [449, 226] width 899 height 453
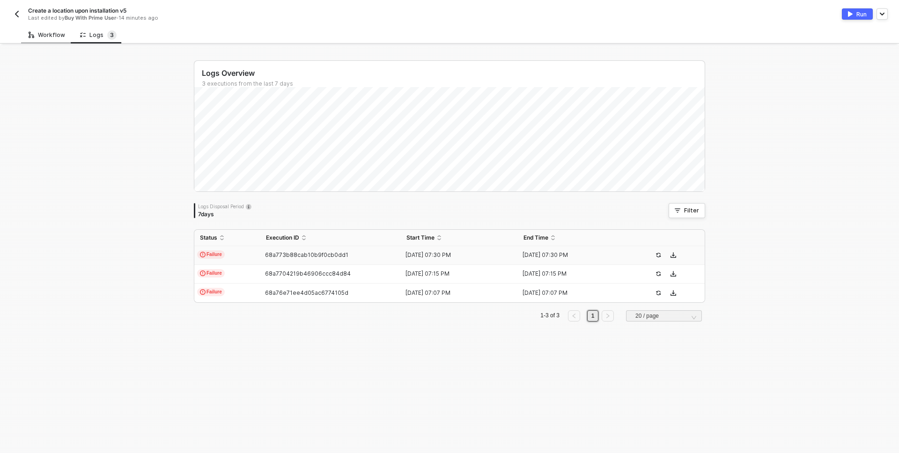
click at [51, 36] on div "Workflow" at bounding box center [47, 34] width 37 height 7
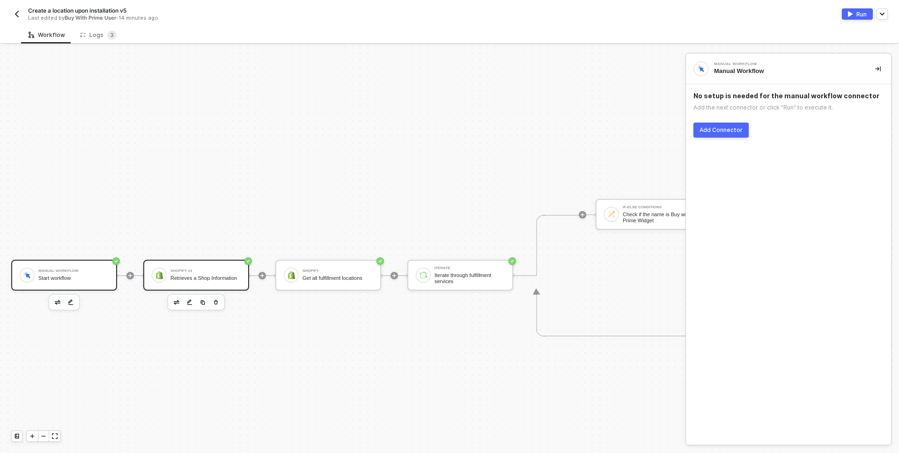
click at [167, 282] on div "Shopify #4 Retrieves a Shop Information" at bounding box center [204, 275] width 74 height 18
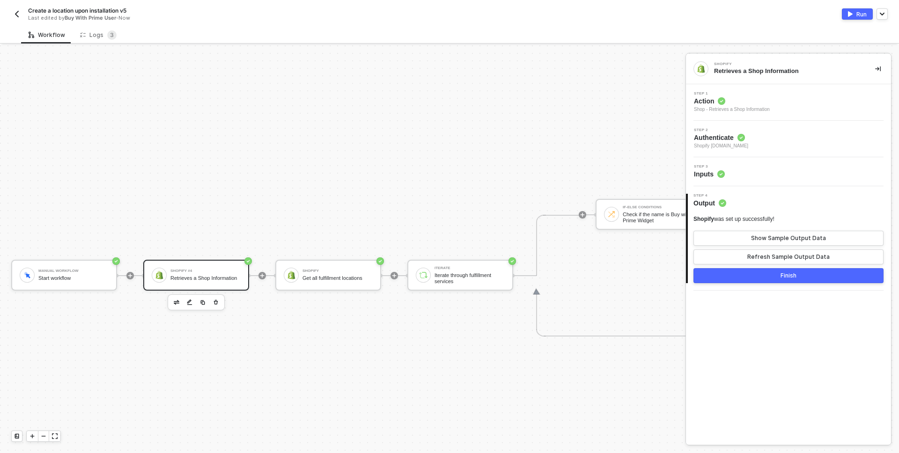
click at [855, 9] on button "Run" at bounding box center [857, 13] width 31 height 11
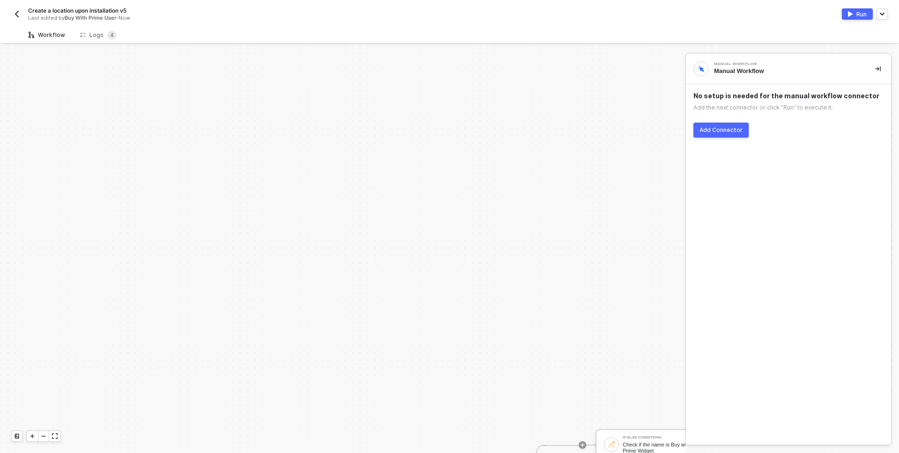
scroll to position [230, 0]
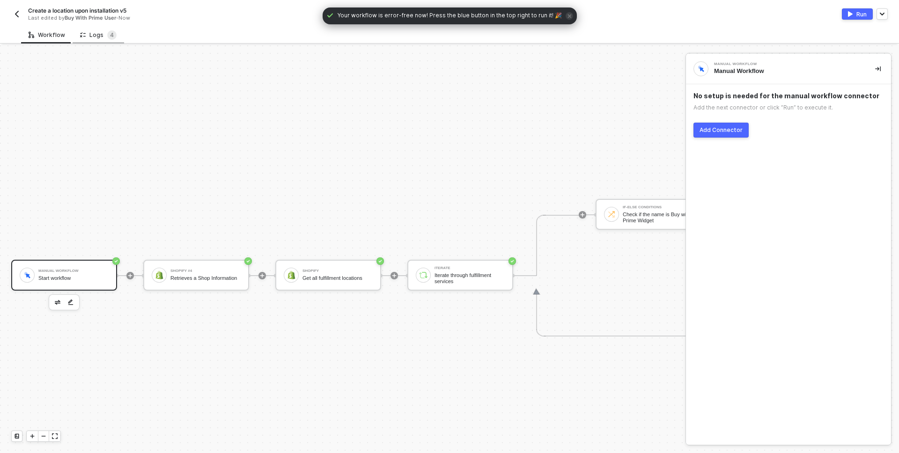
click at [98, 30] on div "Logs 4" at bounding box center [98, 34] width 37 height 9
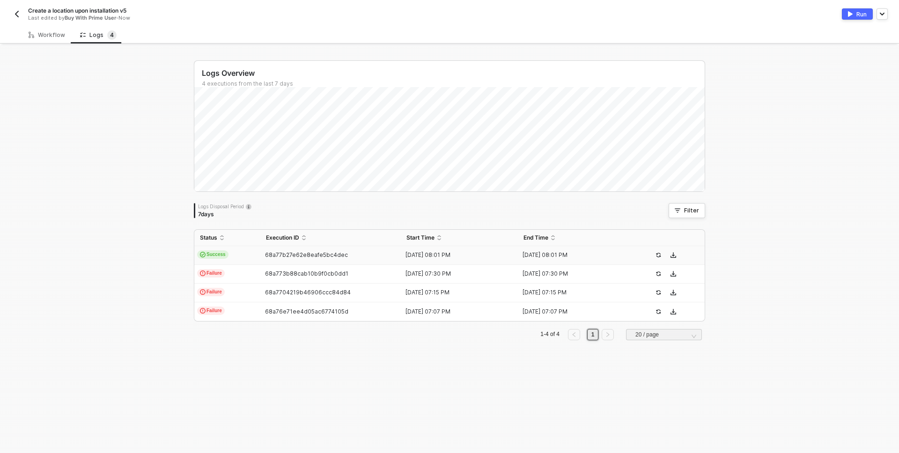
click at [302, 248] on td "68a77b27e62e8eafe5bc4dec" at bounding box center [330, 255] width 140 height 19
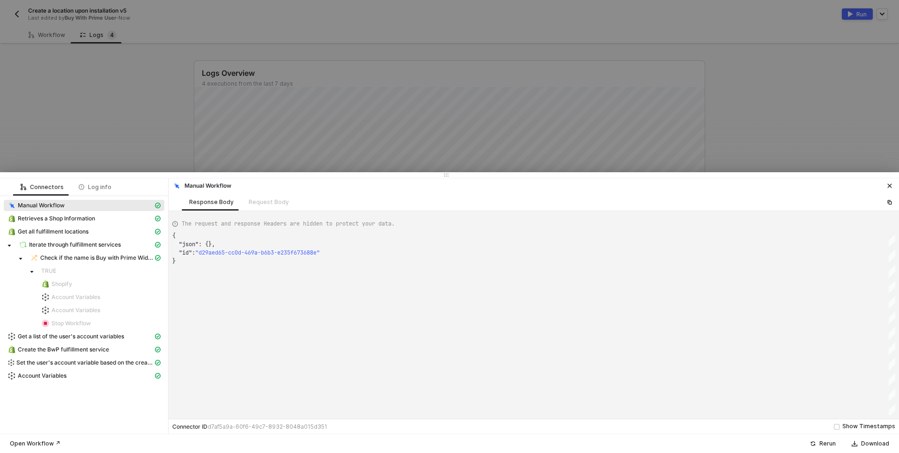
scroll to position [25, 0]
click at [83, 377] on div "Account Variables" at bounding box center [80, 376] width 146 height 8
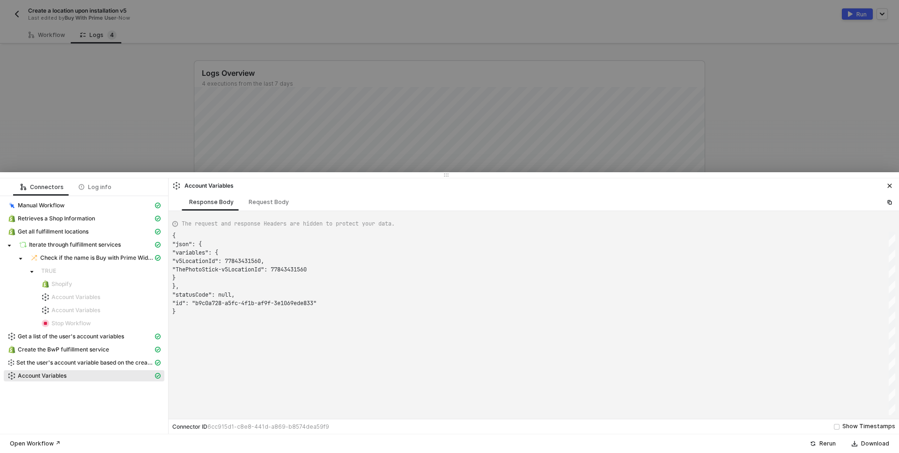
scroll to position [76, 0]
click at [99, 363] on span "Set the user's account variable based on the created location" at bounding box center [84, 362] width 137 height 7
type textarea "{ "json": { "variables": { "v5LocationId": 77843431560 } }, "statusCode": null,…"
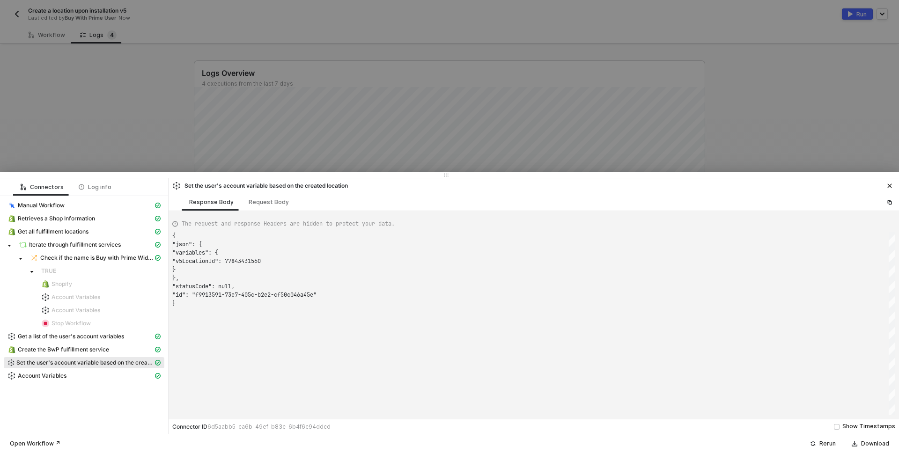
scroll to position [67, 0]
click at [122, 120] on div at bounding box center [449, 226] width 899 height 453
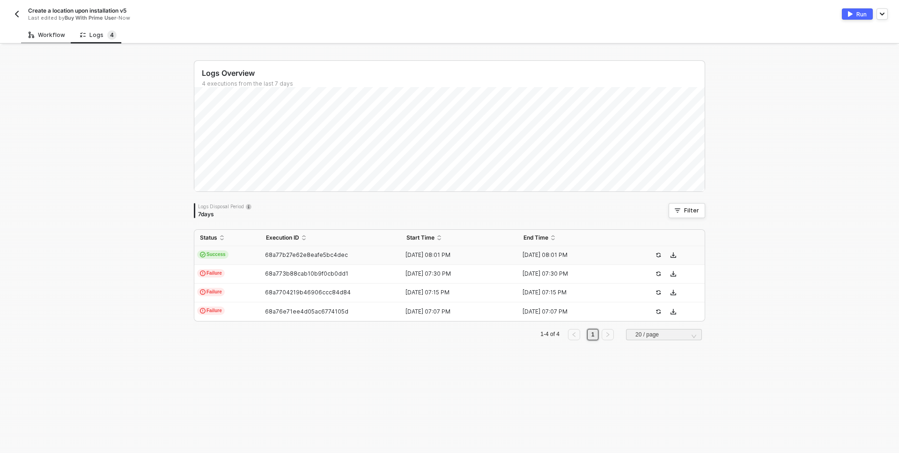
click at [44, 34] on div "Workflow" at bounding box center [47, 34] width 37 height 7
